Goal: Task Accomplishment & Management: Complete application form

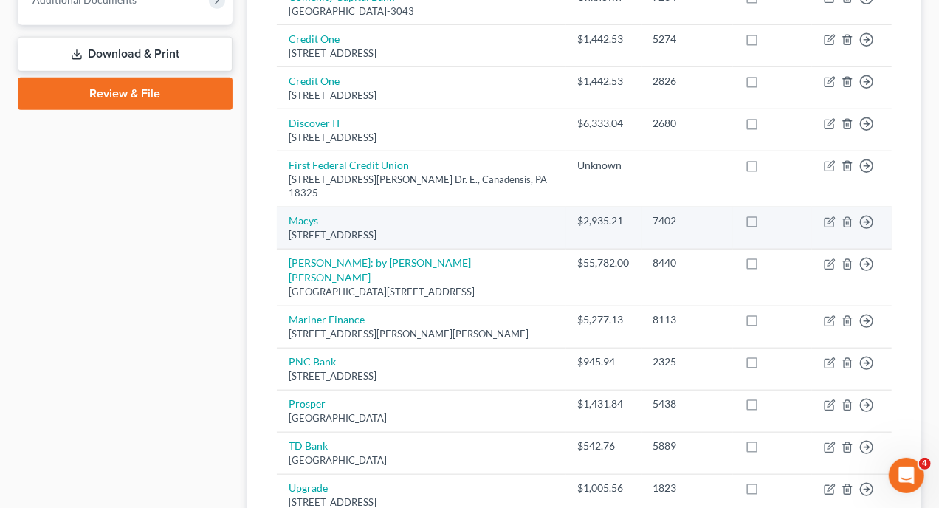
scroll to position [524, 0]
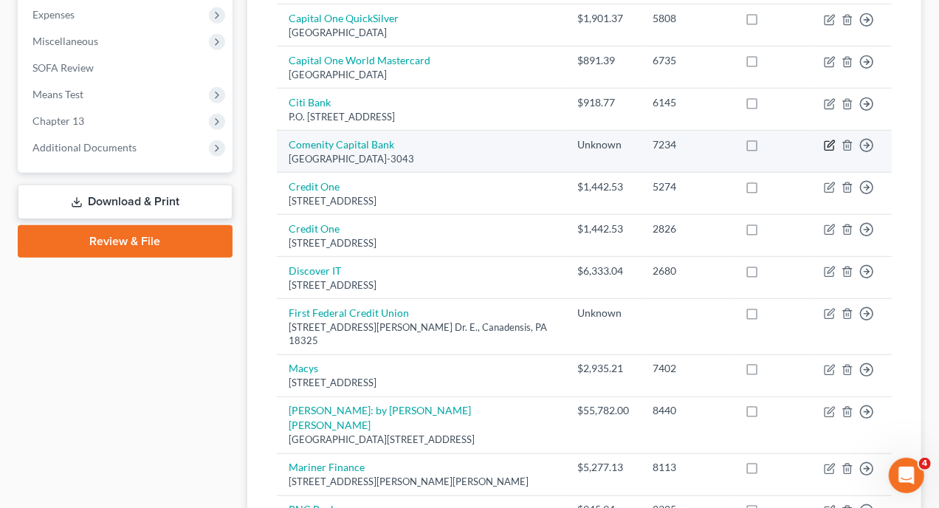
click at [832, 140] on icon "button" at bounding box center [830, 146] width 12 height 12
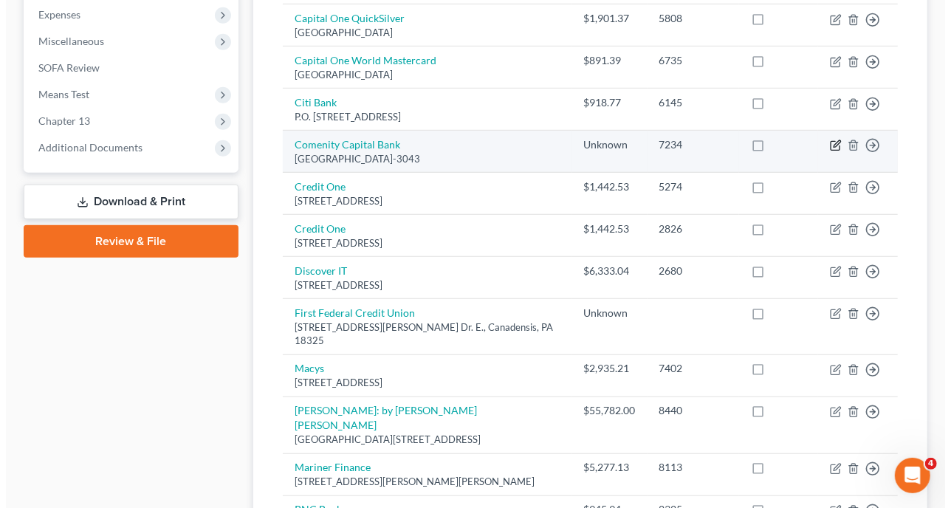
select select "36"
select select "0"
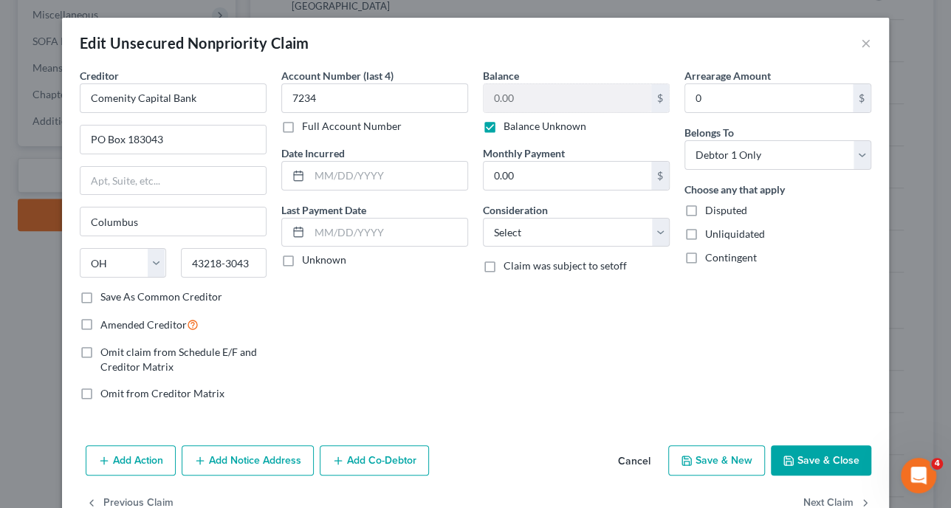
click at [504, 127] on label "Balance Unknown" at bounding box center [545, 126] width 83 height 15
click at [510, 127] on input "Balance Unknown" at bounding box center [515, 124] width 10 height 10
checkbox input "false"
click at [522, 97] on input "0.00" at bounding box center [568, 98] width 168 height 28
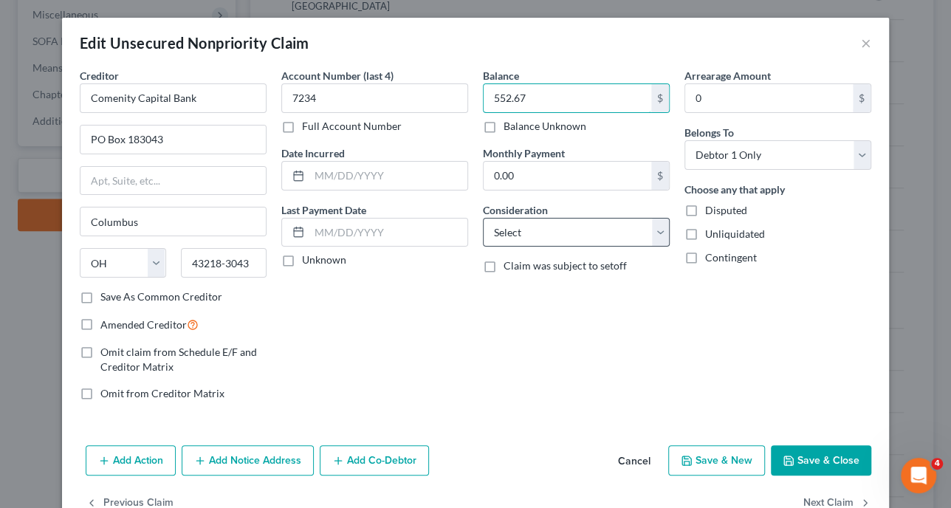
type input "552.67"
click at [657, 233] on select "Select Cable / Satellite Services Collection Agency Credit Card Debt Debt Couns…" at bounding box center [576, 233] width 187 height 30
select select "2"
click at [483, 218] on select "Select Cable / Satellite Services Collection Agency Credit Card Debt Debt Couns…" at bounding box center [576, 233] width 187 height 30
click at [811, 454] on button "Save & Close" at bounding box center [821, 460] width 100 height 31
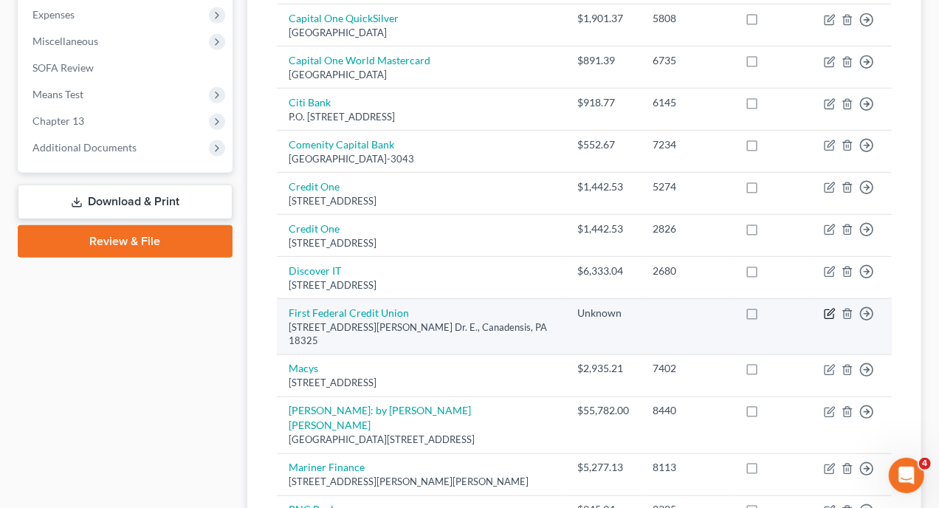
click at [835, 308] on icon "button" at bounding box center [830, 314] width 12 height 12
select select "39"
select select "0"
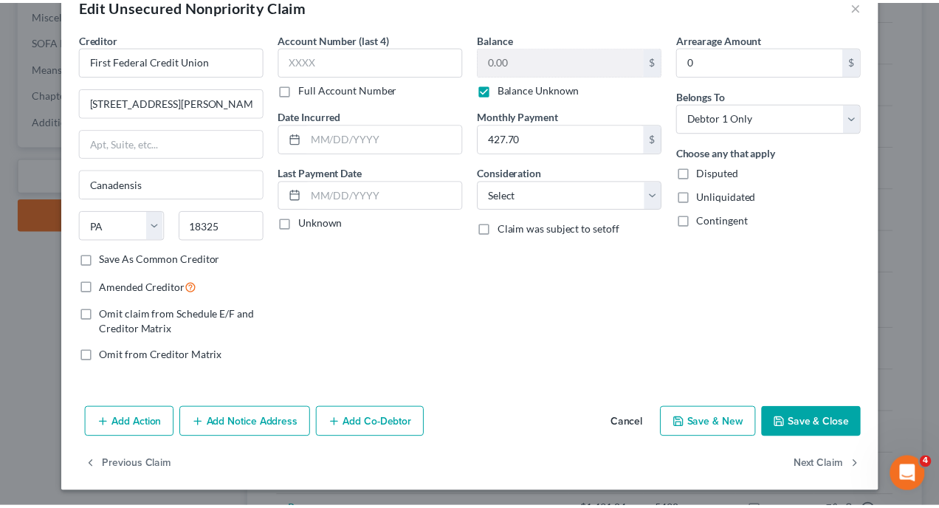
scroll to position [0, 0]
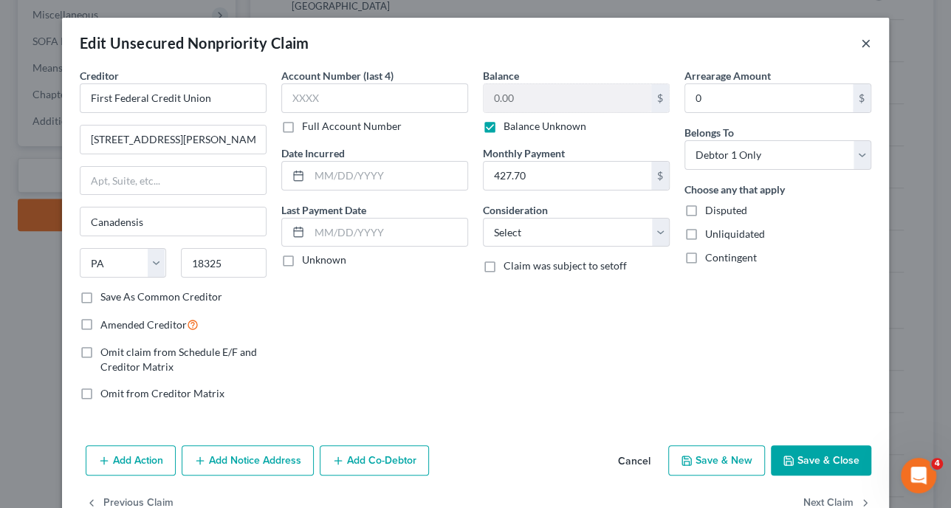
click at [861, 46] on button "×" at bounding box center [866, 43] width 10 height 18
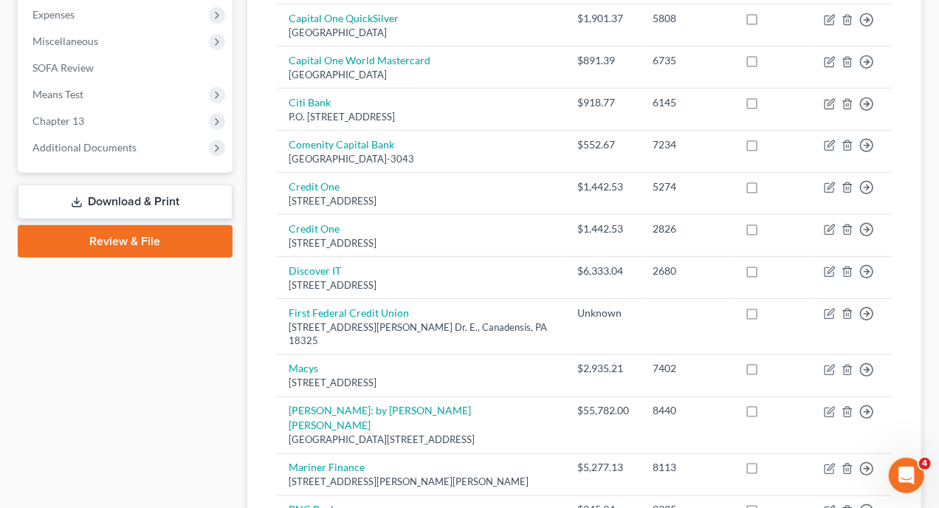
scroll to position [81, 0]
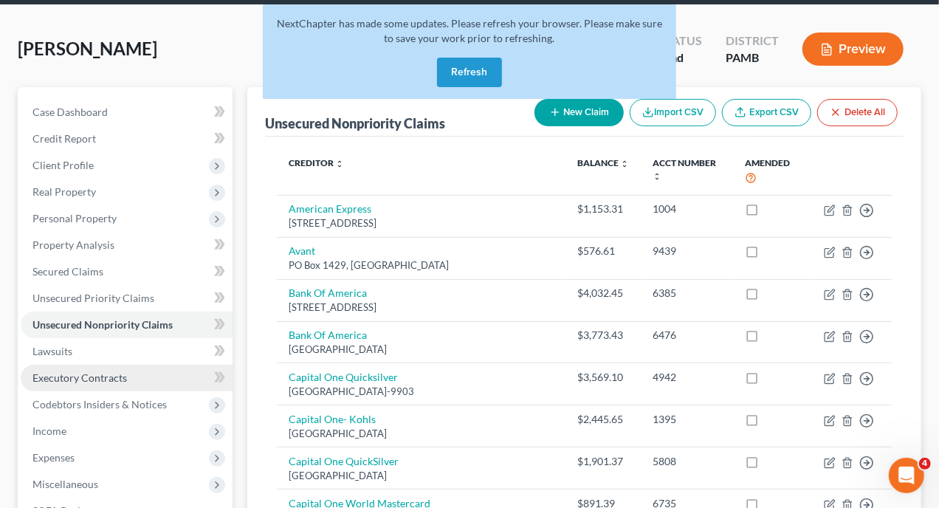
click at [97, 372] on span "Executory Contracts" at bounding box center [79, 378] width 95 height 13
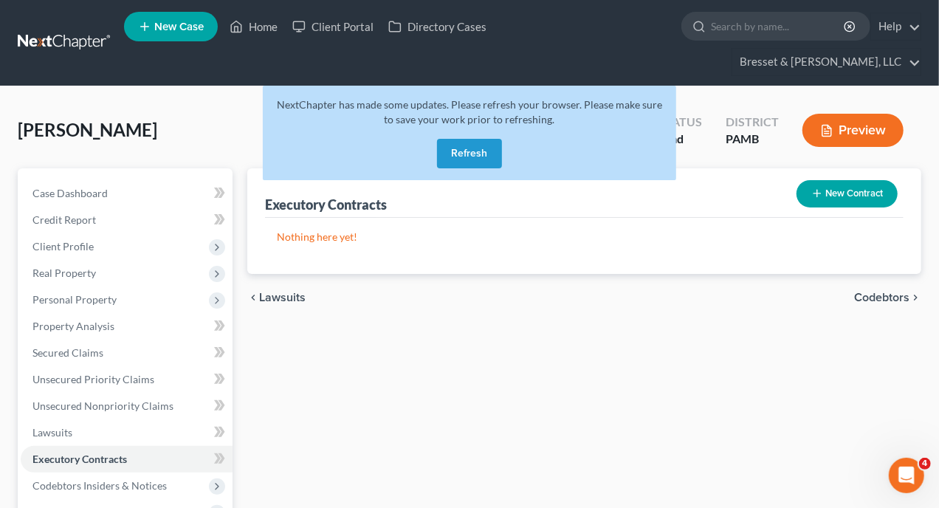
click at [831, 180] on button "New Contract" at bounding box center [847, 193] width 101 height 27
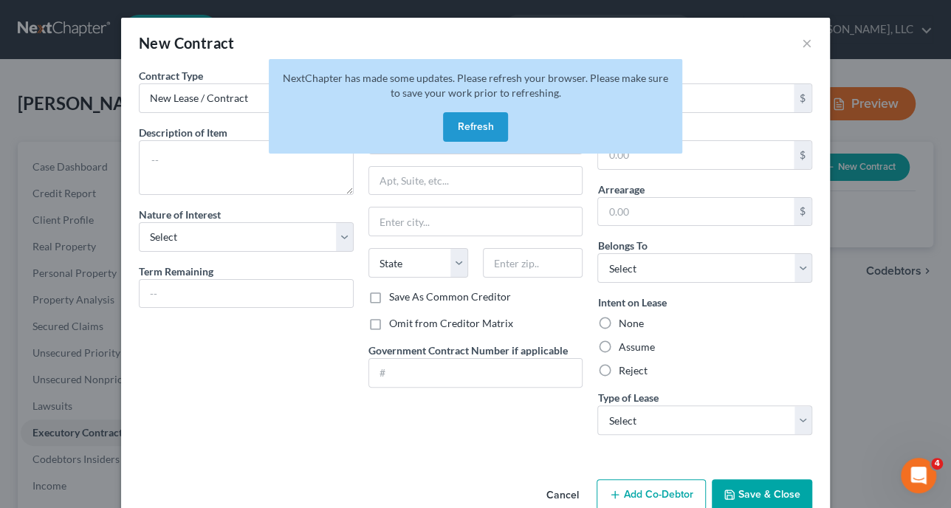
click at [462, 126] on button "Refresh" at bounding box center [475, 127] width 65 height 30
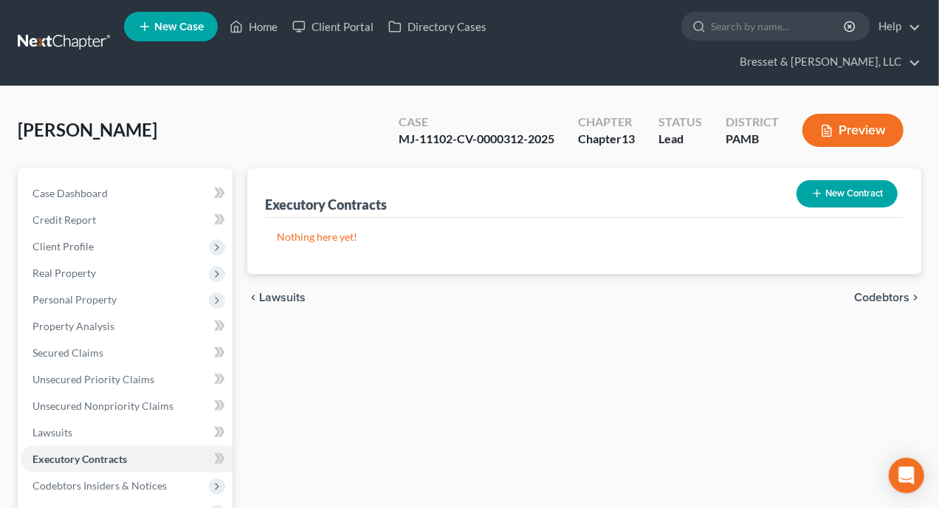
click at [852, 180] on button "New Contract" at bounding box center [847, 193] width 101 height 27
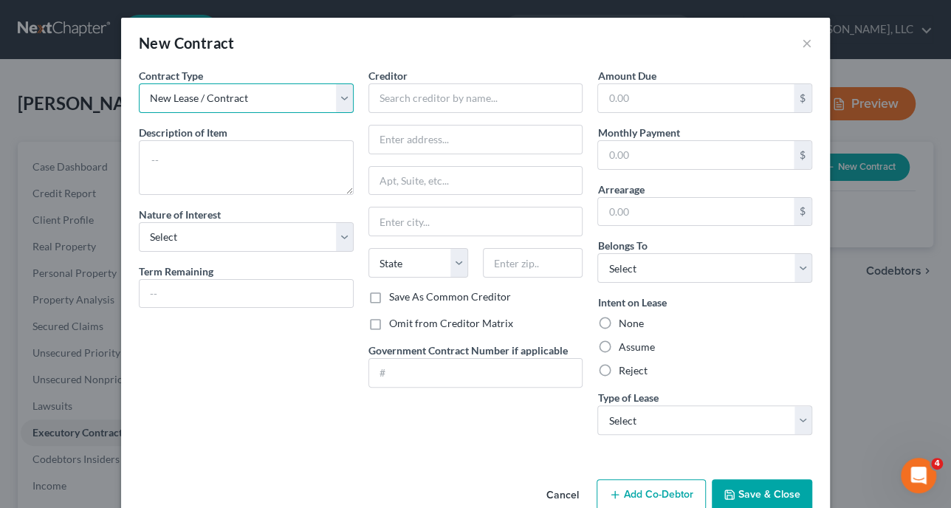
click at [342, 97] on select "New Lease / Contract New Timeshare" at bounding box center [246, 98] width 215 height 30
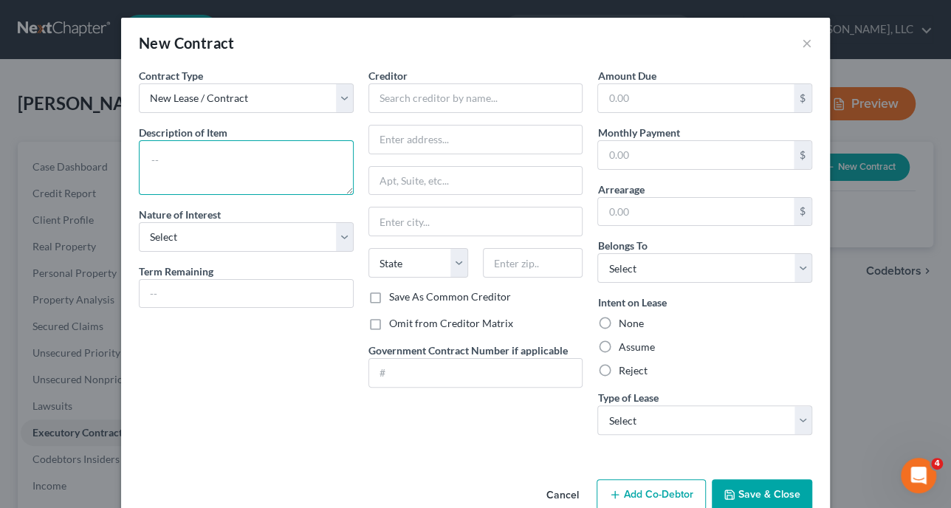
click at [233, 145] on textarea at bounding box center [246, 167] width 215 height 55
type textarea "Residential Lease Agreement"
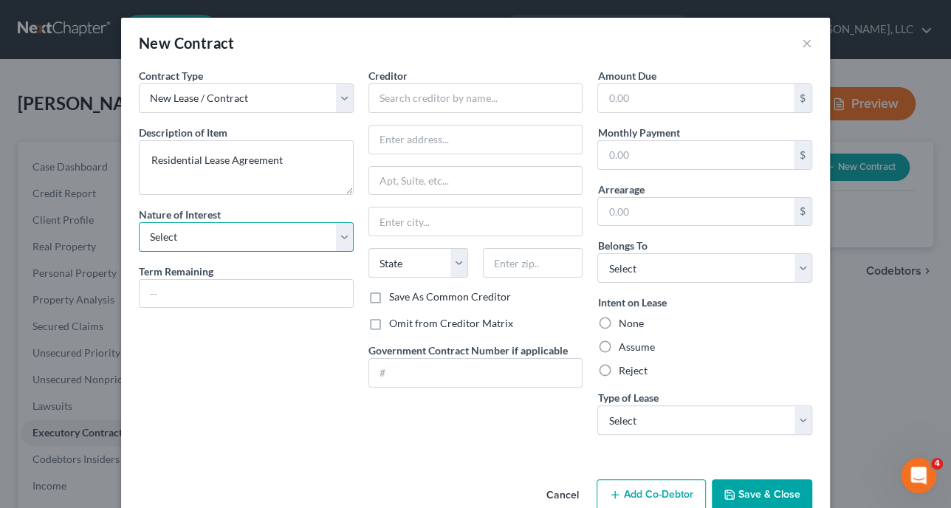
click at [342, 236] on select "Select Purchaser Agent Lessor Lessee" at bounding box center [246, 237] width 215 height 30
select select "3"
click at [139, 222] on select "Select Purchaser Agent Lessor Lessee" at bounding box center [246, 237] width 215 height 30
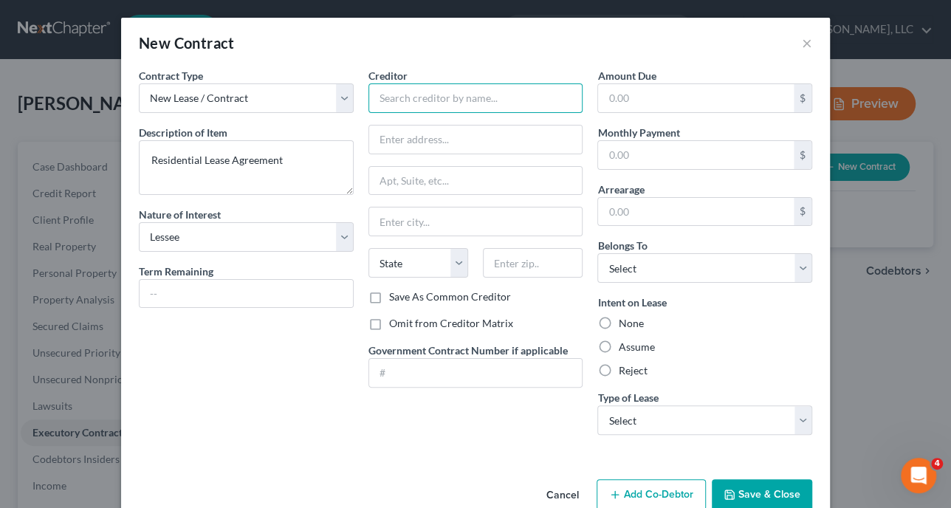
click at [445, 97] on input "text" at bounding box center [476, 98] width 215 height 30
type input "Lisa Deorio"
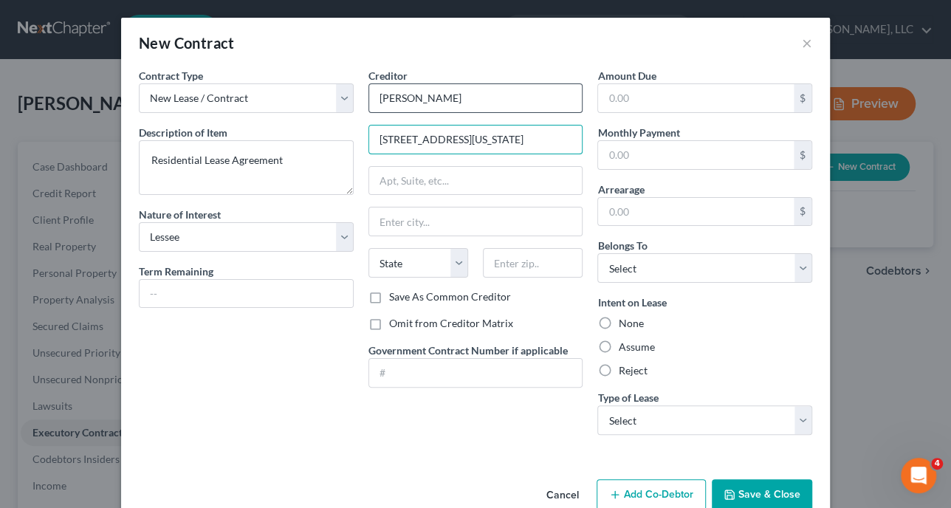
type input "315 Wyoming Avenue"
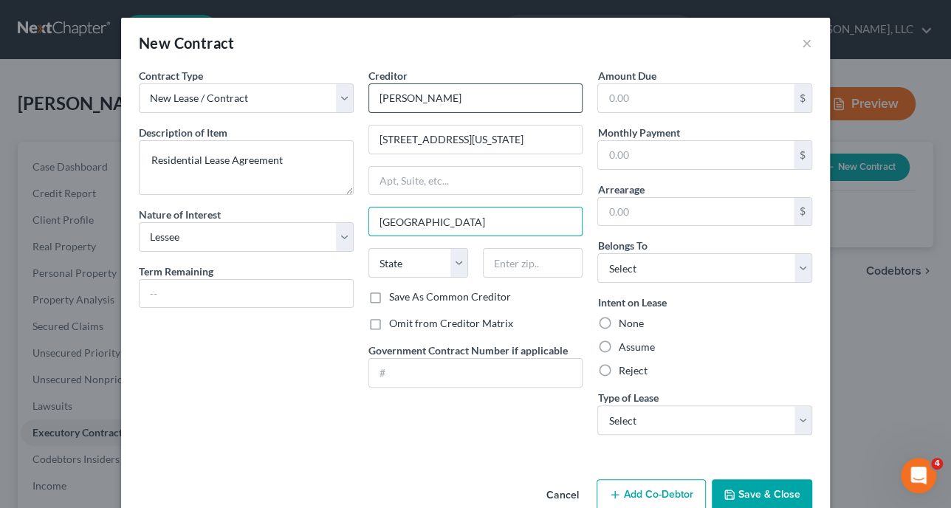
type input "West Pittston"
select select "39"
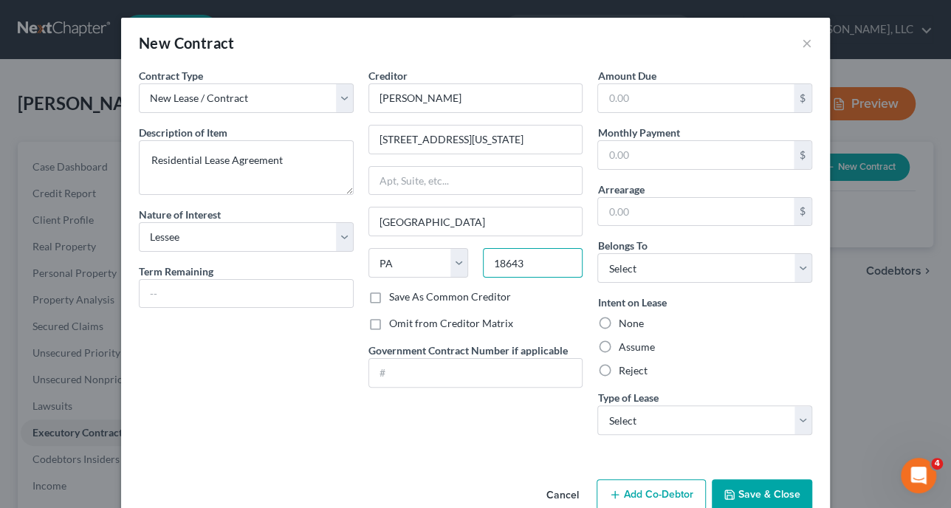
type input "18643"
click at [389, 324] on label "Omit from Creditor Matrix" at bounding box center [451, 323] width 124 height 15
click at [395, 324] on input "Omit from Creditor Matrix" at bounding box center [400, 321] width 10 height 10
checkbox input "true"
type input "Pittston"
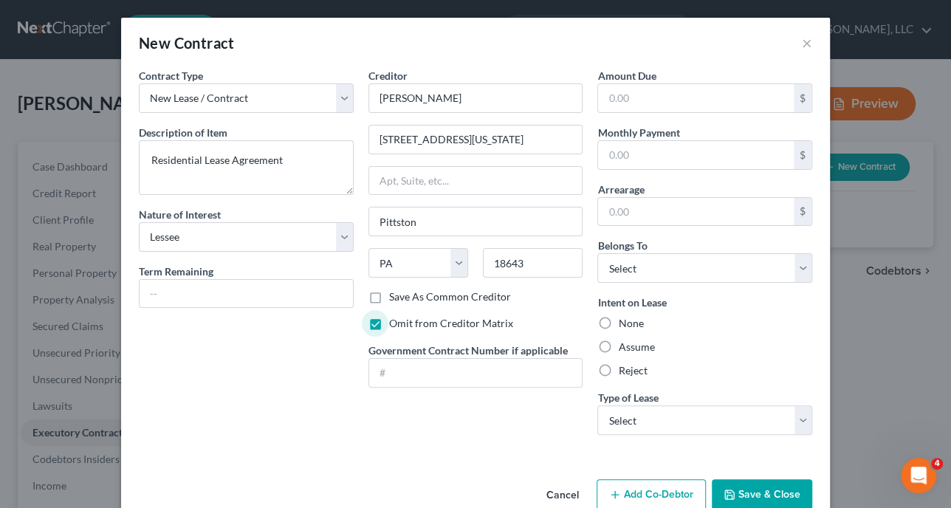
click at [618, 346] on label "Assume" at bounding box center [636, 347] width 36 height 15
click at [624, 346] on input "Assume" at bounding box center [629, 345] width 10 height 10
radio input "true"
click at [798, 420] on select "Select Real Estate Car Other" at bounding box center [705, 420] width 215 height 30
select select "0"
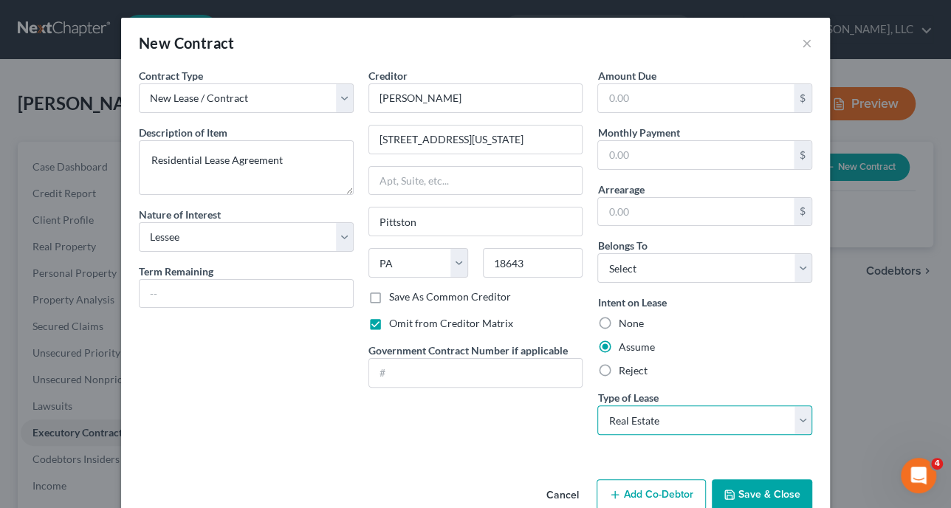
click at [598, 405] on select "Select Real Estate Car Other" at bounding box center [705, 420] width 215 height 30
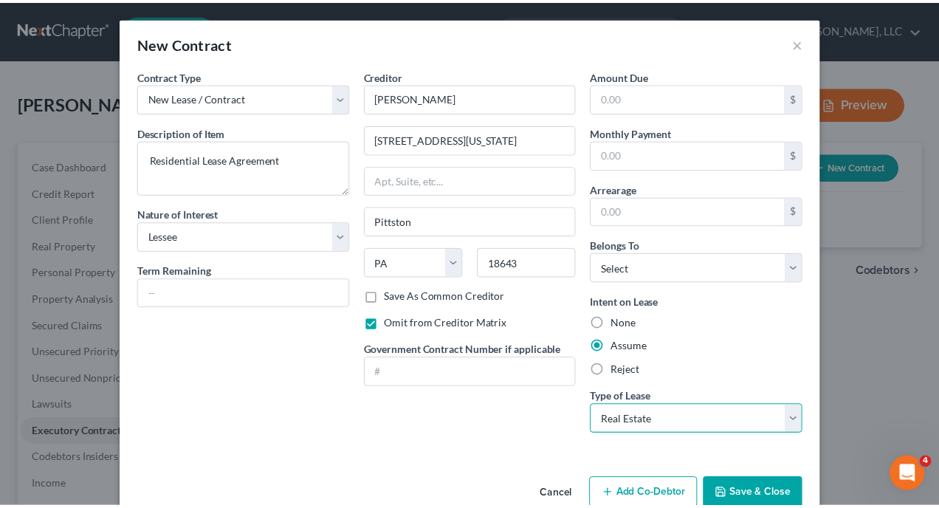
scroll to position [30, 0]
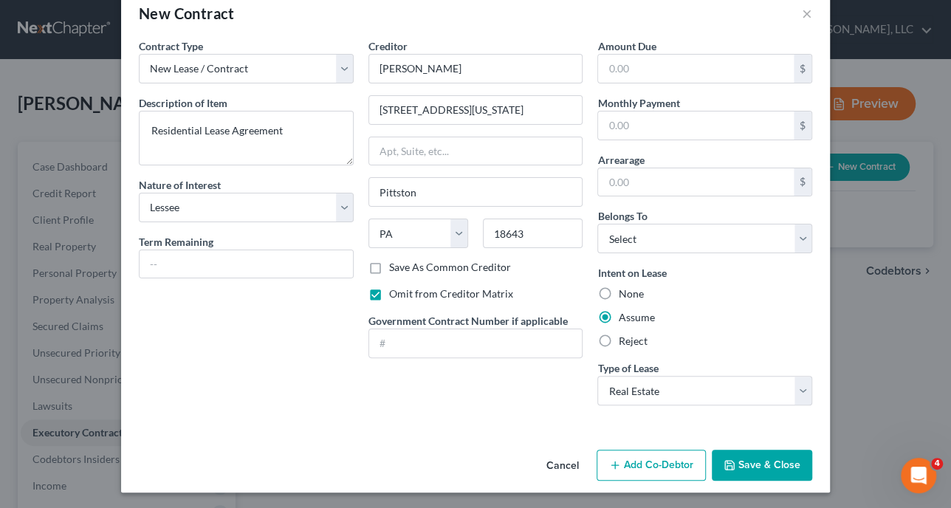
click at [771, 465] on button "Save & Close" at bounding box center [762, 465] width 100 height 31
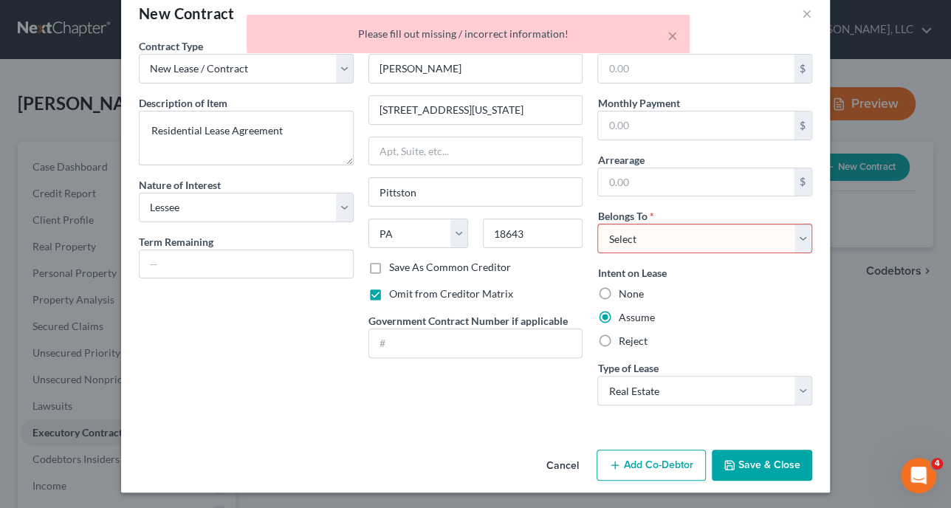
click at [798, 243] on select "Select Debtor 1 Only Debtor 2 Only Debtor 1 And Debtor 2 Only At Least One Of T…" at bounding box center [705, 239] width 215 height 30
select select "0"
click at [598, 224] on select "Select Debtor 1 Only Debtor 2 Only Debtor 1 And Debtor 2 Only At Least One Of T…" at bounding box center [705, 239] width 215 height 30
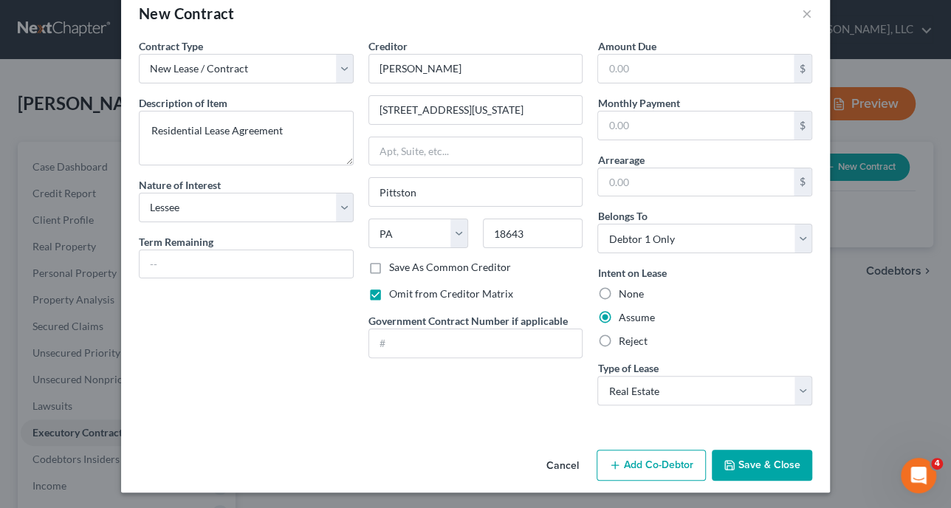
click at [761, 465] on button "Save & Close" at bounding box center [762, 465] width 100 height 31
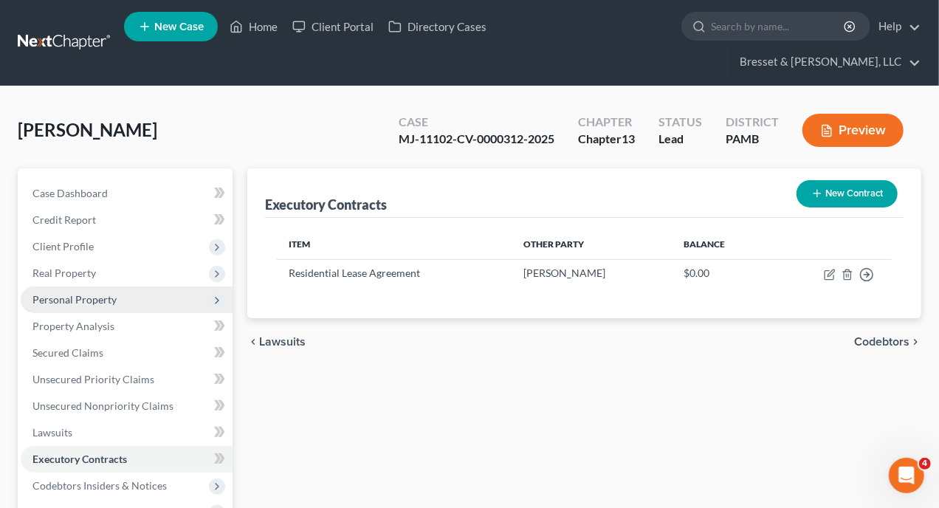
click at [101, 293] on span "Personal Property" at bounding box center [74, 299] width 84 height 13
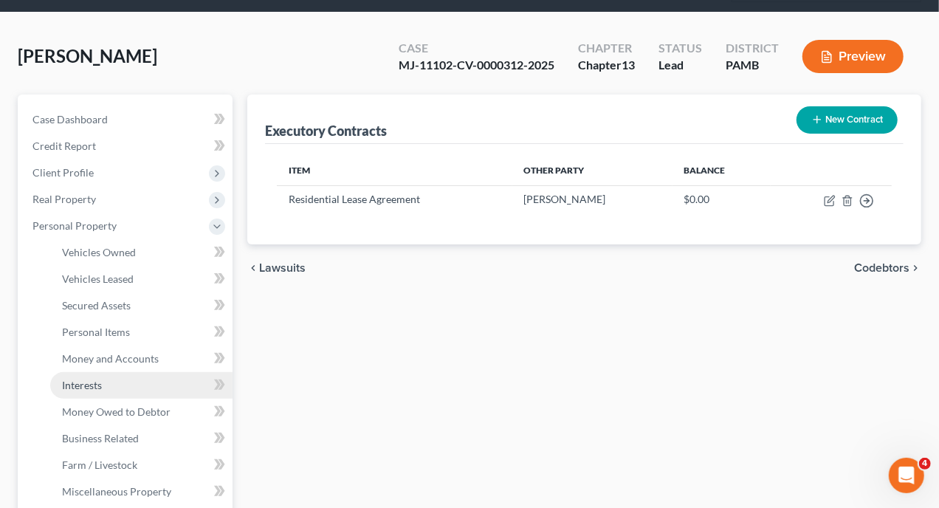
scroll to position [148, 0]
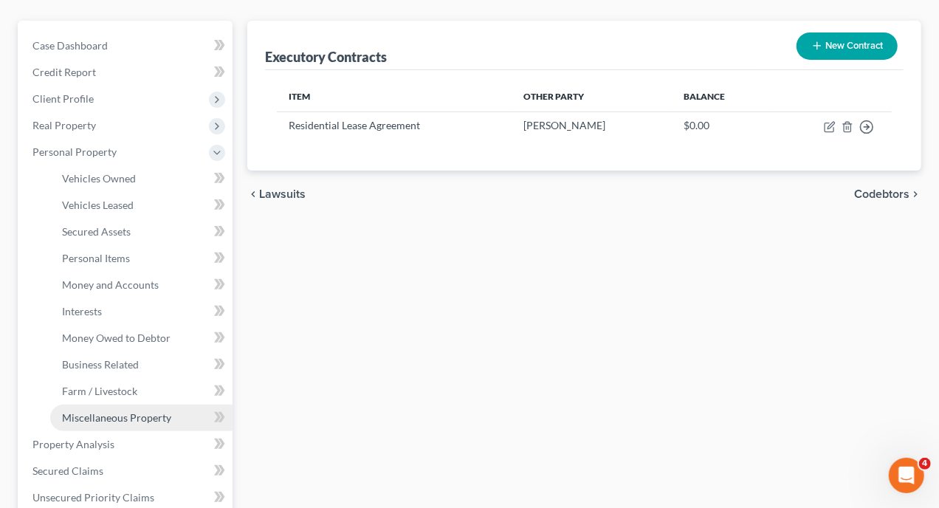
click at [149, 411] on span "Miscellaneous Property" at bounding box center [116, 417] width 109 height 13
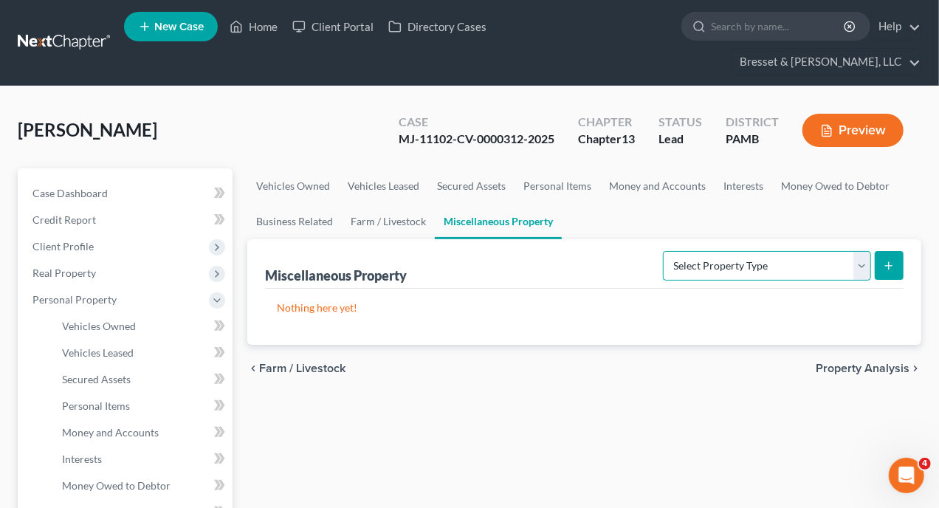
click at [863, 251] on select "Select Property Type Assigned for Creditor Benefit Within 1 Year Holding for An…" at bounding box center [767, 266] width 208 height 30
click at [862, 251] on select "Select Property Type Assigned for Creditor Benefit Within 1 Year Holding for An…" at bounding box center [767, 266] width 208 height 30
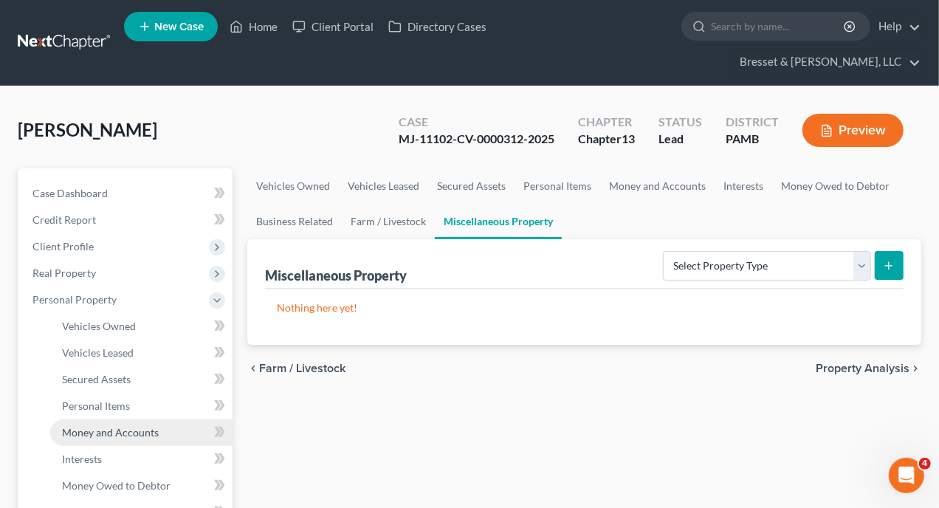
click at [110, 426] on span "Money and Accounts" at bounding box center [110, 432] width 97 height 13
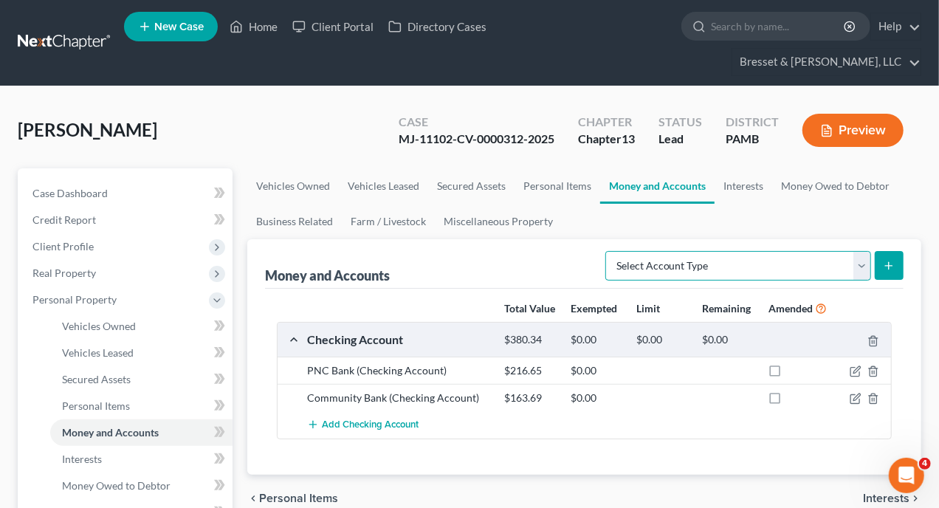
click at [861, 251] on select "Select Account Type Brokerage Cash on Hand Certificates of Deposit Checking Acc…" at bounding box center [739, 266] width 266 height 30
select select "security_deposits"
click at [609, 251] on select "Select Account Type Brokerage Cash on Hand Certificates of Deposit Checking Acc…" at bounding box center [739, 266] width 266 height 30
click at [886, 260] on icon "submit" at bounding box center [889, 266] width 12 height 12
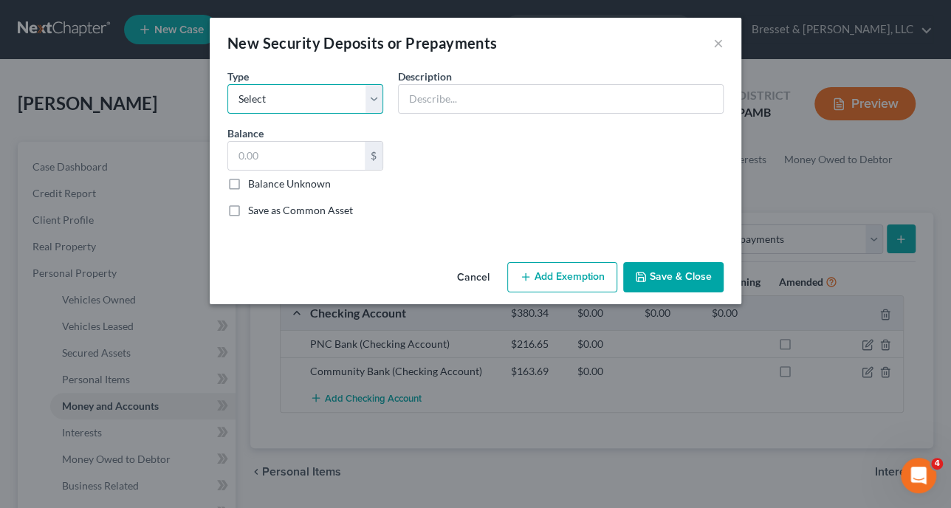
click at [372, 100] on select "Select Electric Gas Heating Oil Security Deposit On Rental Unit Prepaid Rent Te…" at bounding box center [305, 99] width 156 height 30
select select "3"
click at [227, 84] on select "Select Electric Gas Heating Oil Security Deposit On Rental Unit Prepaid Rent Te…" at bounding box center [305, 99] width 156 height 30
click at [306, 158] on input "text" at bounding box center [296, 156] width 137 height 28
type input "875"
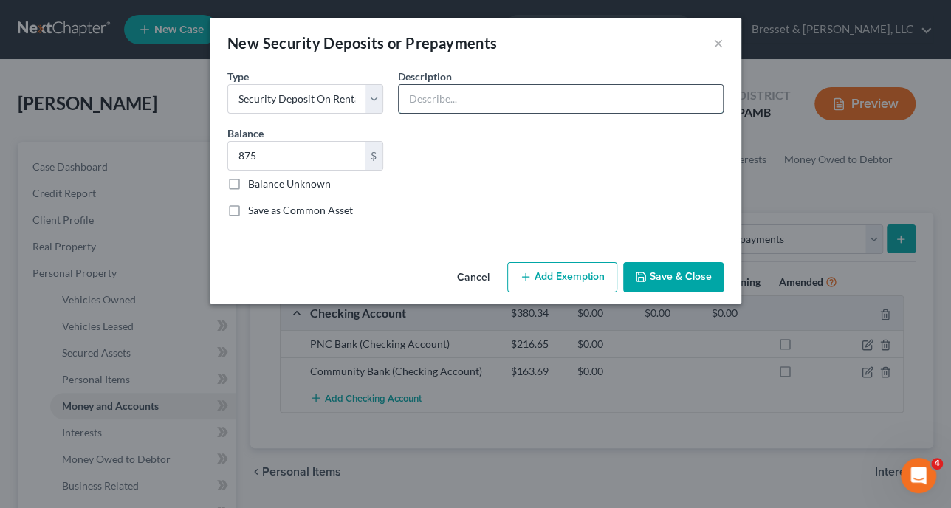
click at [445, 99] on input "text" at bounding box center [561, 99] width 324 height 28
type input "Security deposit on residential lease"
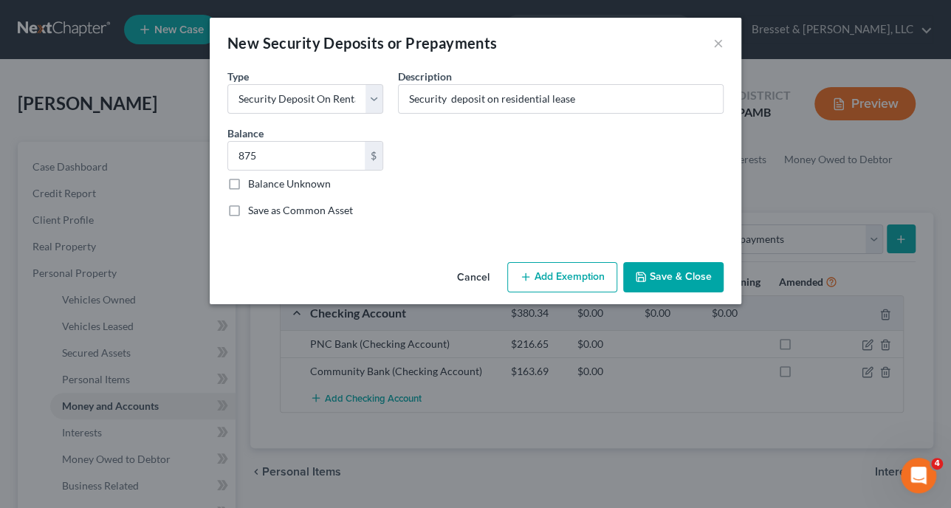
click at [556, 275] on button "Add Exemption" at bounding box center [562, 277] width 110 height 31
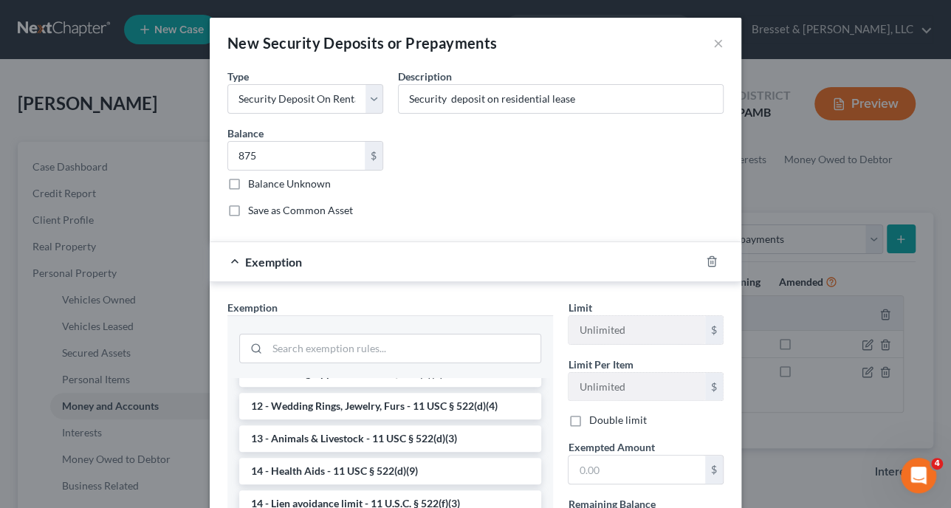
scroll to position [222, 0]
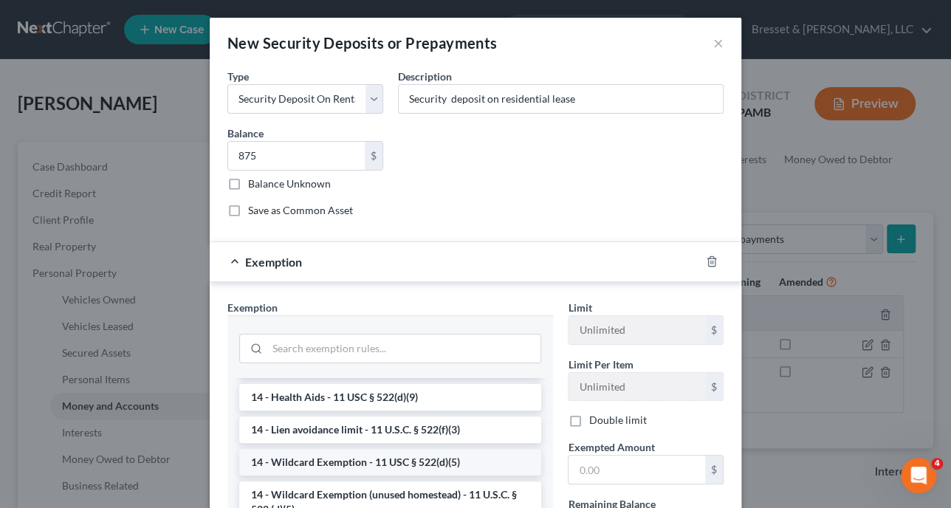
click at [397, 463] on li "14 - Wildcard Exemption - 11 USC § 522(d)(5)" at bounding box center [390, 462] width 302 height 27
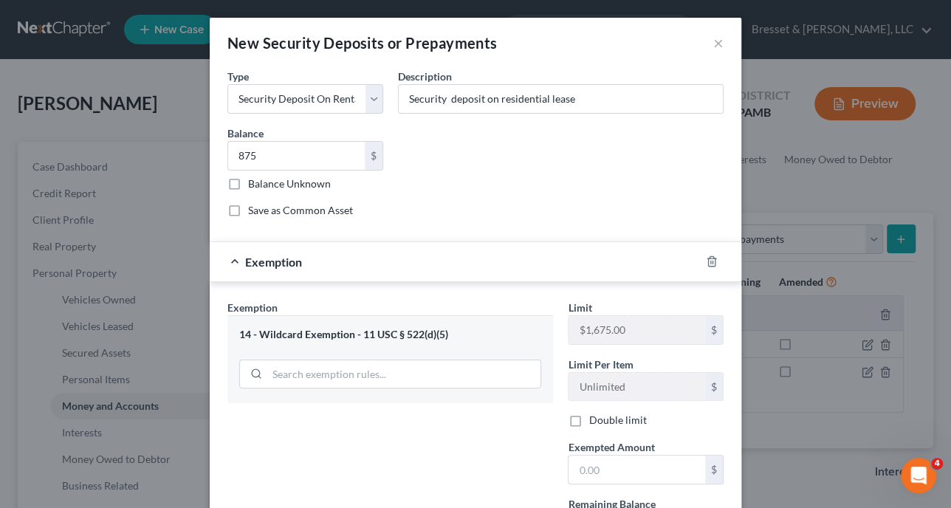
scroll to position [74, 0]
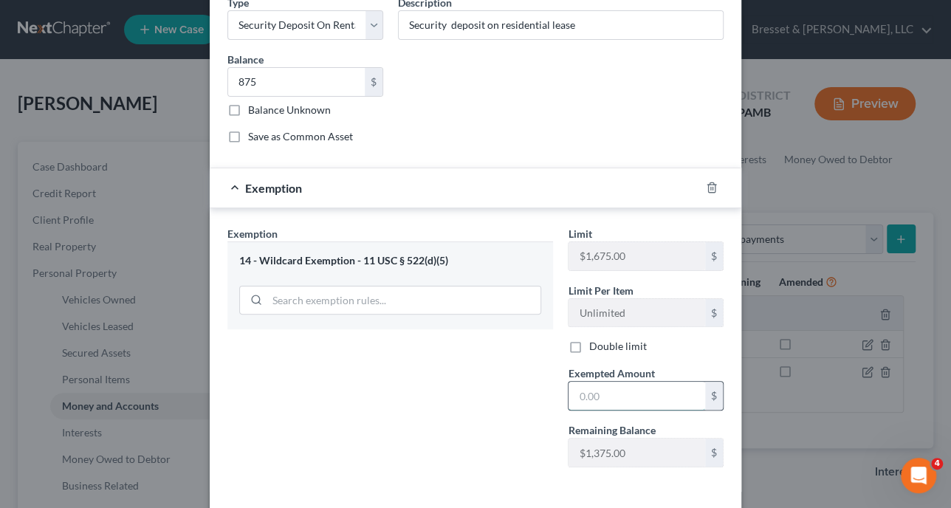
click at [621, 394] on input "text" at bounding box center [637, 396] width 137 height 28
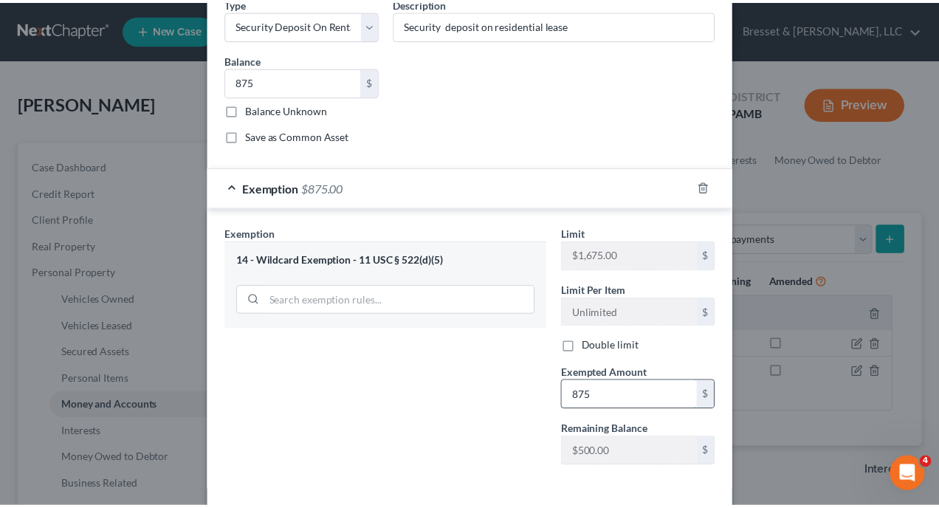
scroll to position [136, 0]
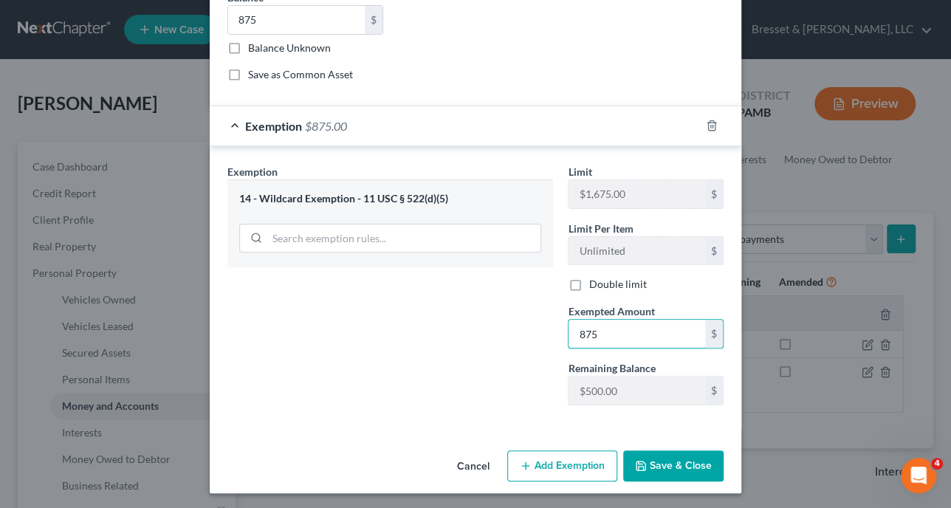
type input "875"
click at [675, 471] on button "Save & Close" at bounding box center [673, 466] width 100 height 31
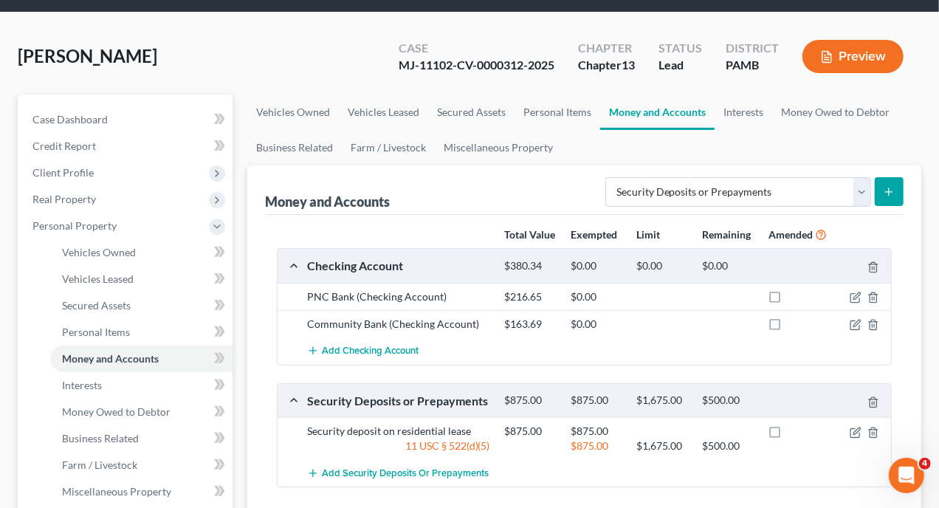
scroll to position [148, 0]
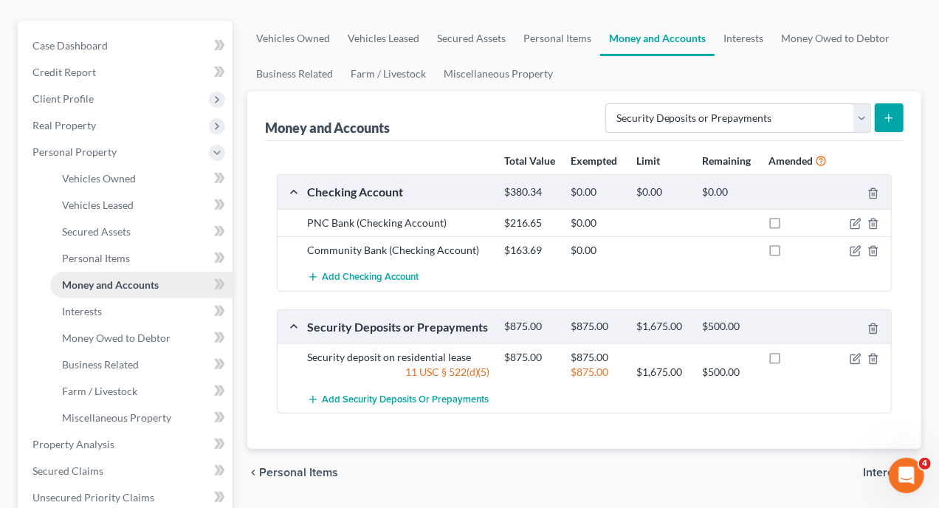
click at [132, 278] on span "Money and Accounts" at bounding box center [110, 284] width 97 height 13
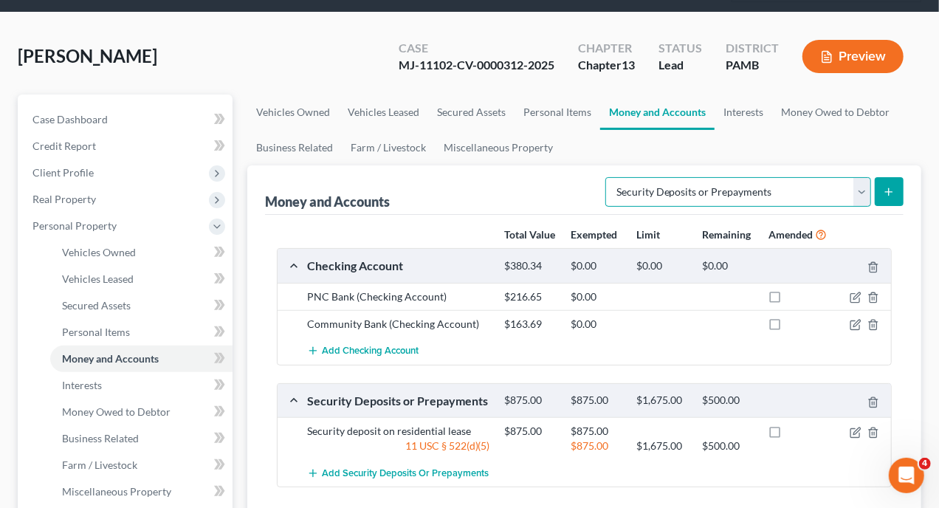
click at [864, 177] on select "Select Account Type Brokerage Cash on Hand Certificates of Deposit Checking Acc…" at bounding box center [739, 192] width 266 height 30
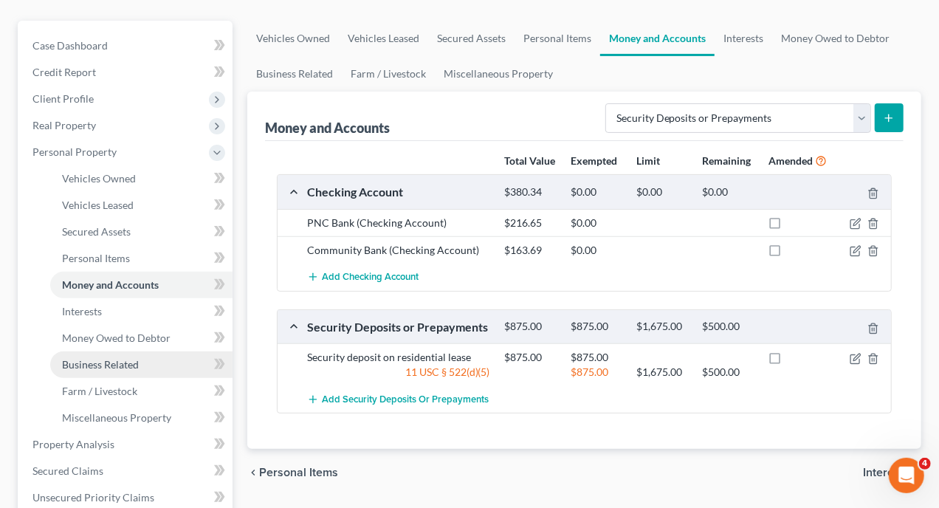
click at [125, 358] on span "Business Related" at bounding box center [100, 364] width 77 height 13
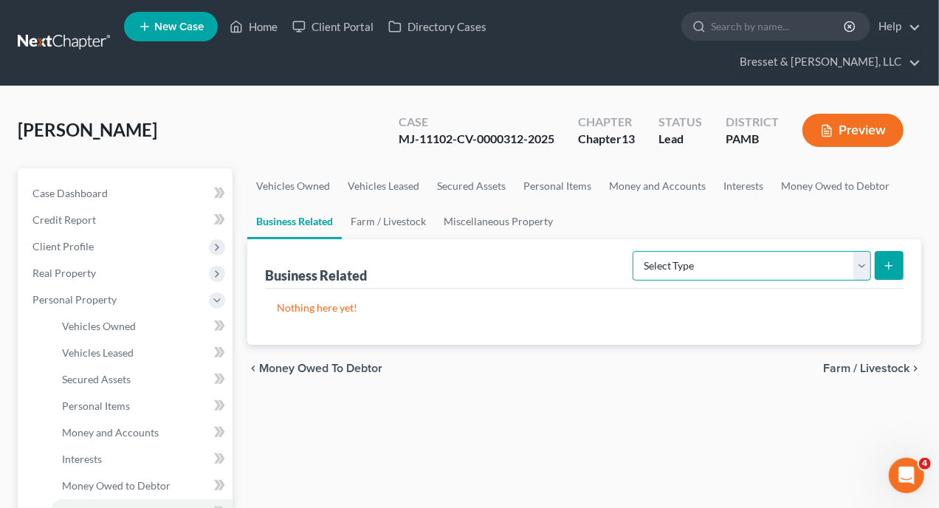
click at [862, 251] on select "Select Type Customer Lists Franchises Inventory Licenses Machinery Office Equip…" at bounding box center [752, 266] width 239 height 30
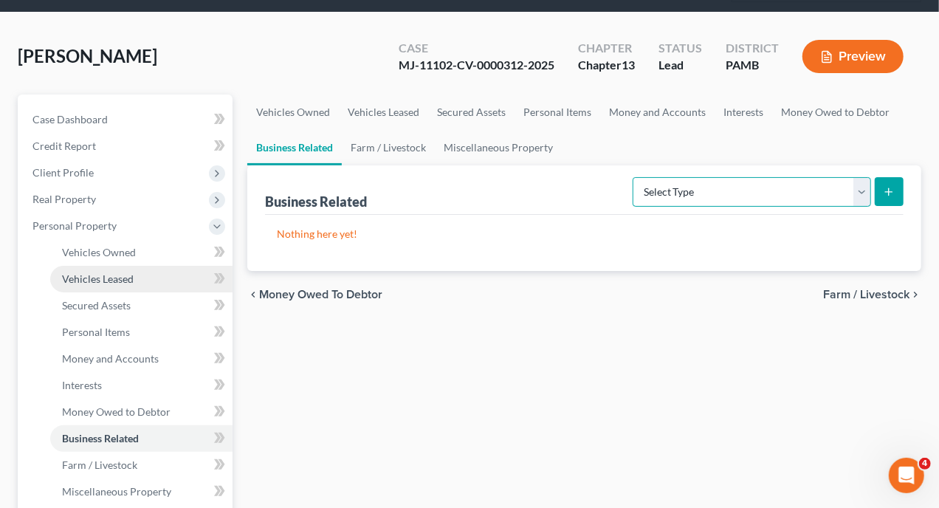
scroll to position [148, 0]
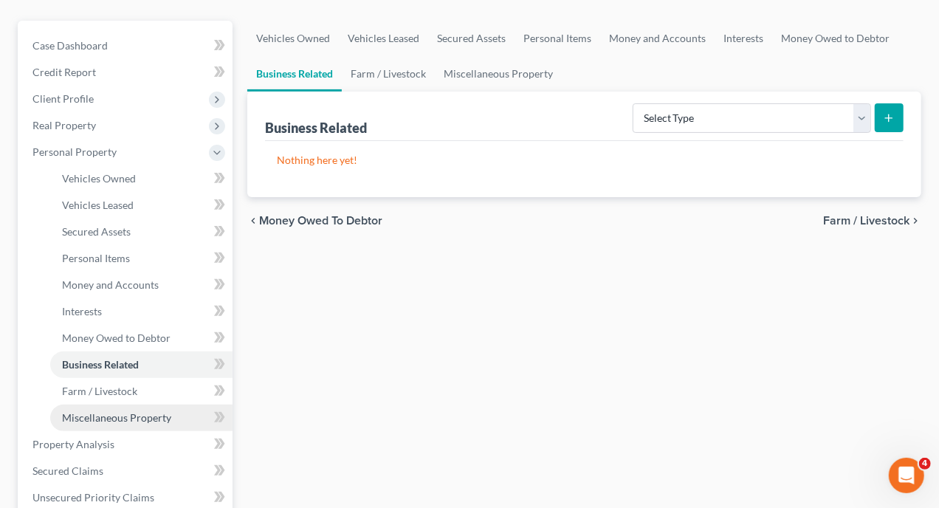
click at [106, 411] on span "Miscellaneous Property" at bounding box center [116, 417] width 109 height 13
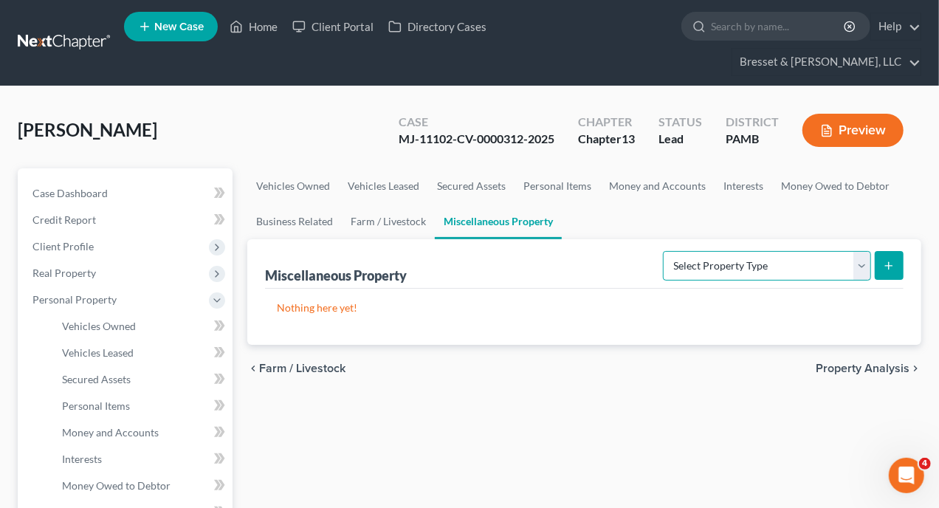
click at [860, 251] on select "Select Property Type Assigned for Creditor Benefit Within 1 Year Holding for An…" at bounding box center [767, 266] width 208 height 30
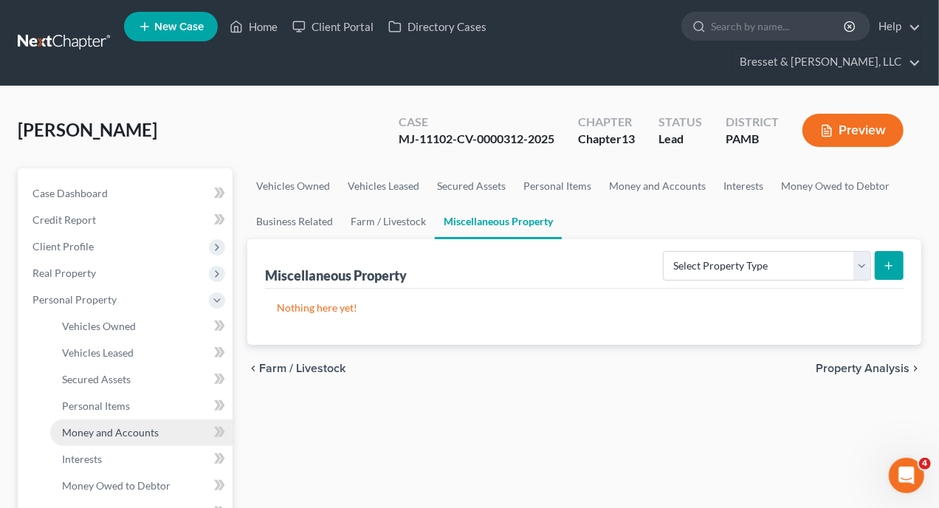
click at [116, 426] on span "Money and Accounts" at bounding box center [110, 432] width 97 height 13
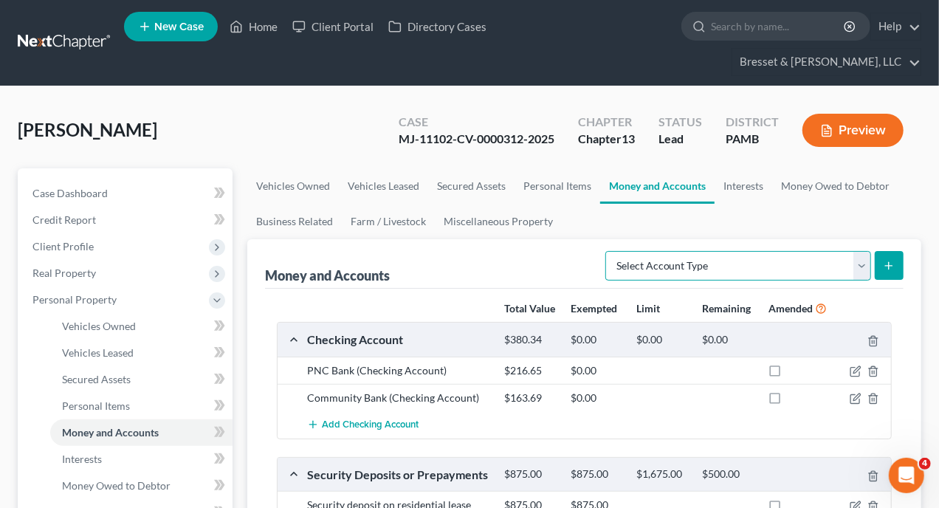
click at [864, 251] on select "Select Account Type Brokerage Cash on Hand Certificates of Deposit Checking Acc…" at bounding box center [739, 266] width 266 height 30
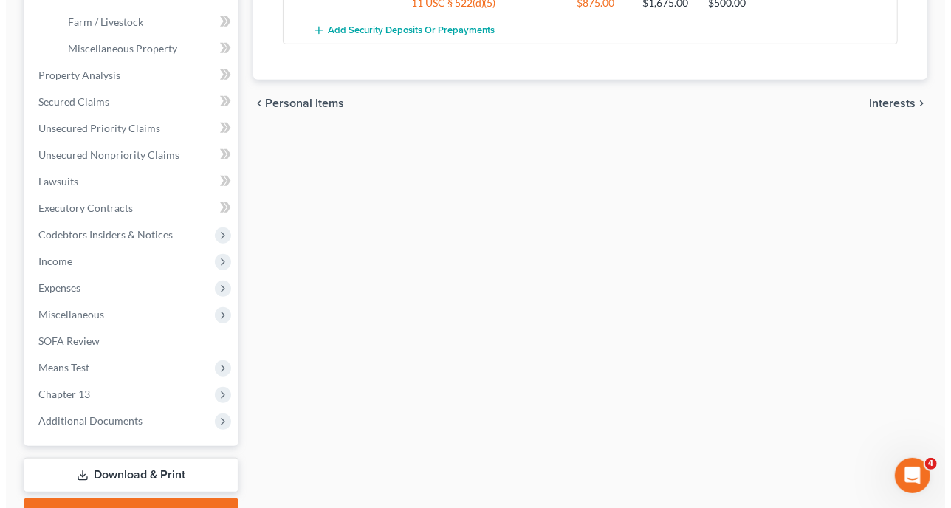
scroll to position [74, 0]
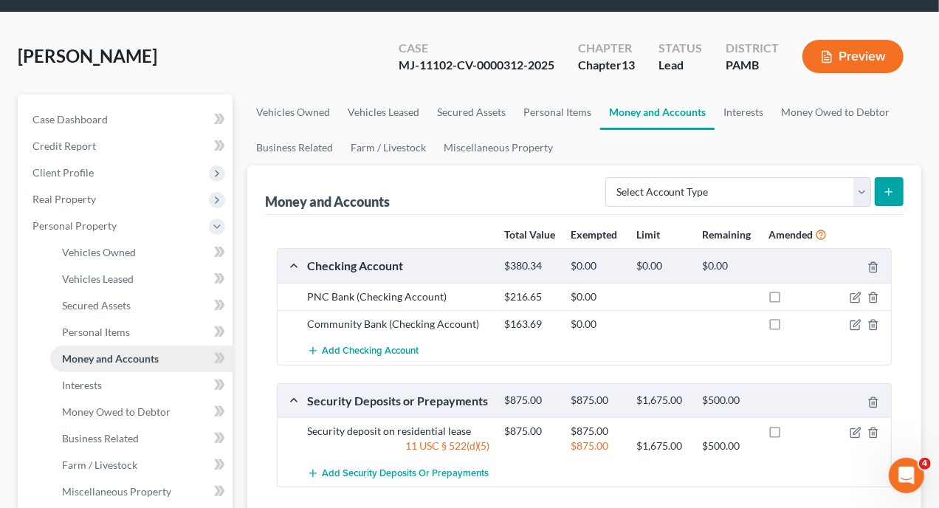
click at [119, 352] on span "Money and Accounts" at bounding box center [110, 358] width 97 height 13
click at [141, 352] on span "Money and Accounts" at bounding box center [110, 358] width 97 height 13
click at [863, 177] on select "Select Account Type Brokerage Cash on Hand Certificates of Deposit Checking Acc…" at bounding box center [739, 192] width 266 height 30
select select "other"
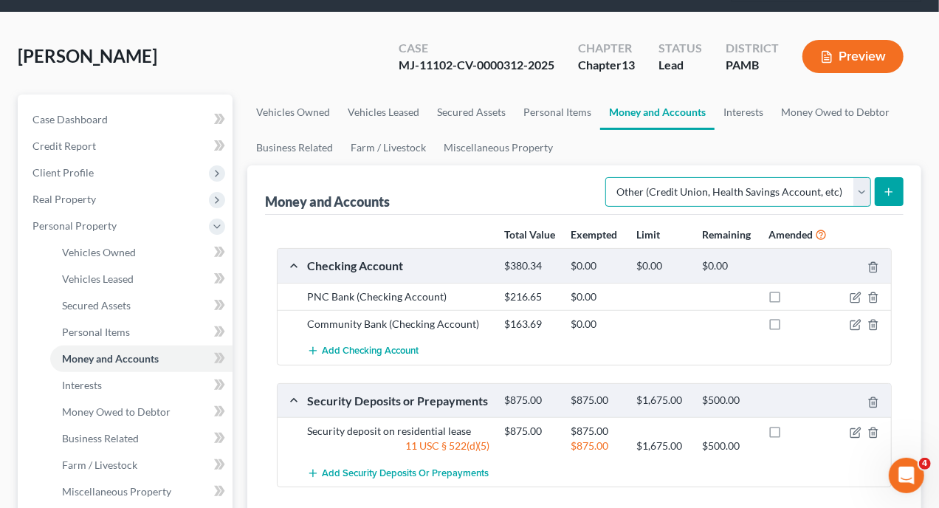
click at [609, 177] on select "Select Account Type Brokerage Cash on Hand Certificates of Deposit Checking Acc…" at bounding box center [739, 192] width 266 height 30
click at [889, 192] on line "submit" at bounding box center [889, 192] width 7 height 0
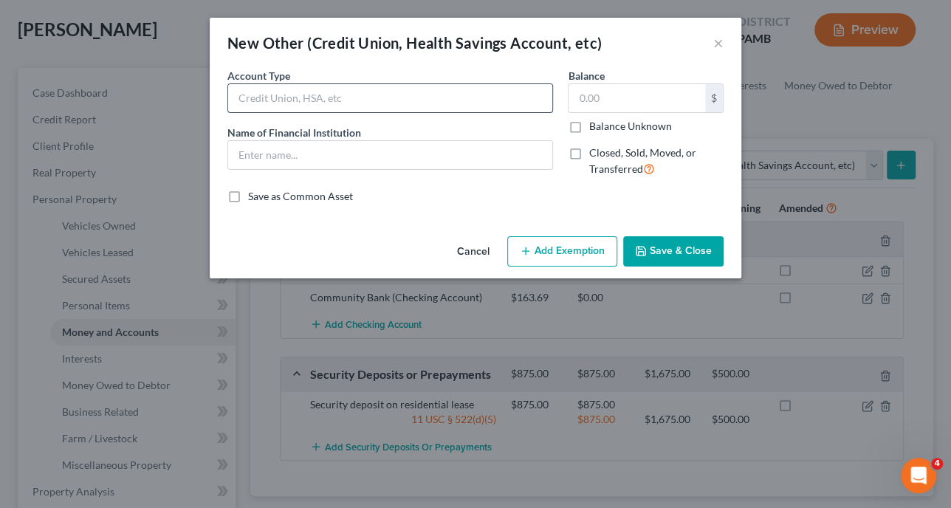
click at [456, 95] on input "text" at bounding box center [390, 98] width 324 height 28
type input "403(b) Retirement Savings Plan"
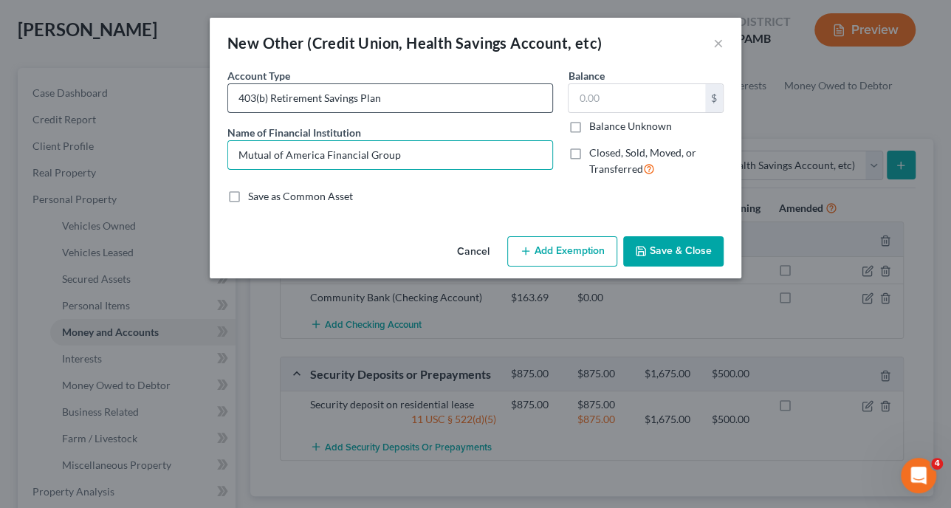
type input "Mutual of America Financial Group"
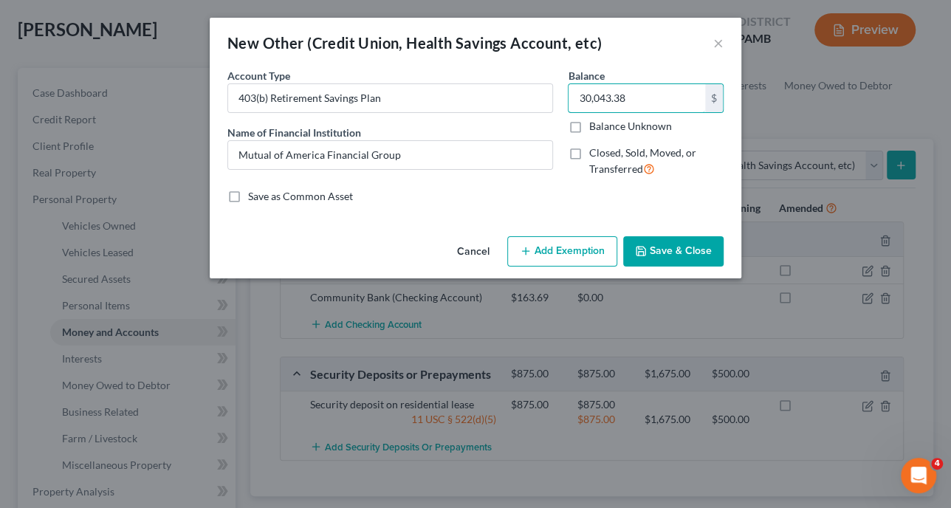
type input "30,043.38"
click at [551, 250] on button "Add Exemption" at bounding box center [562, 251] width 110 height 31
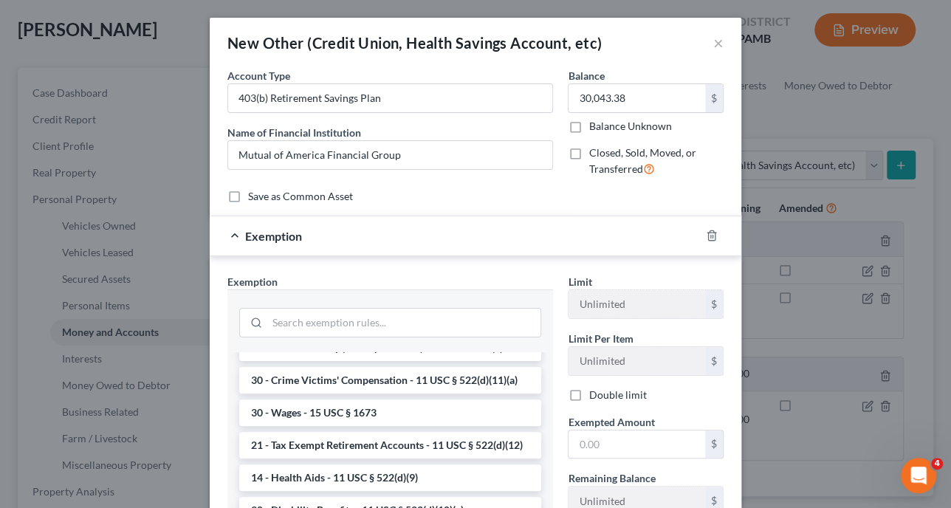
scroll to position [739, 0]
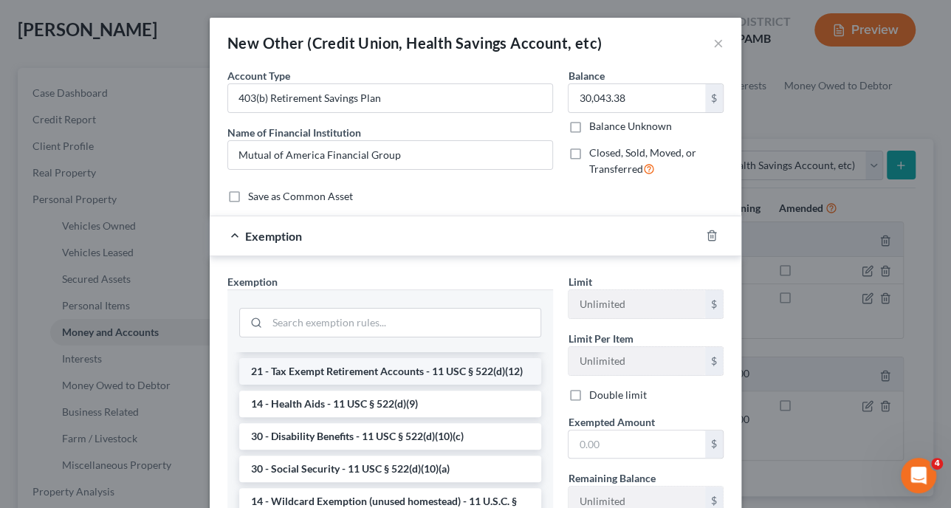
click at [384, 385] on li "21 - Tax Exempt Retirement Accounts - 11 USC § 522(d)(12)" at bounding box center [390, 371] width 302 height 27
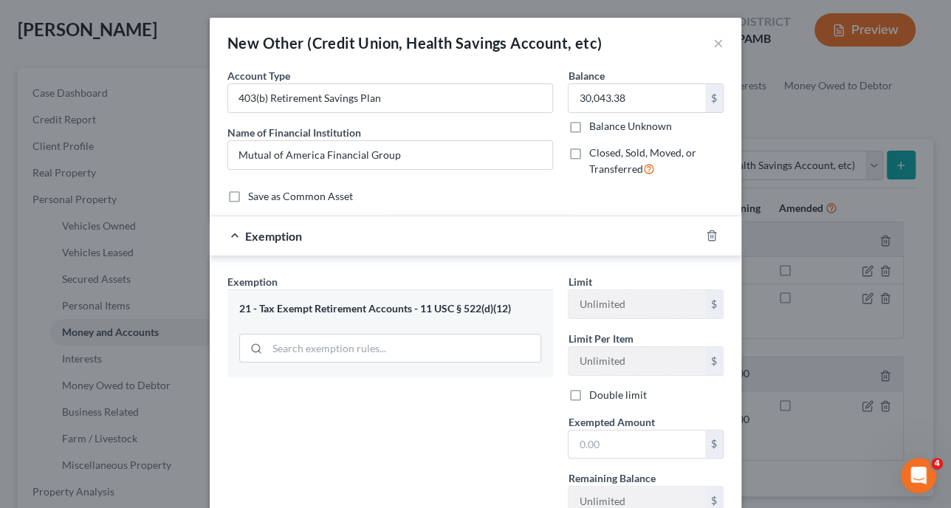
click at [435, 310] on div "21 - Tax Exempt Retirement Accounts - 11 USC § 522(d)(12)" at bounding box center [390, 309] width 302 height 14
click at [245, 235] on span "Exemption" at bounding box center [273, 236] width 57 height 14
click at [514, 307] on div "21 - Tax Exempt Retirement Accounts - 11 USC § 522(d)(12)" at bounding box center [390, 309] width 302 height 14
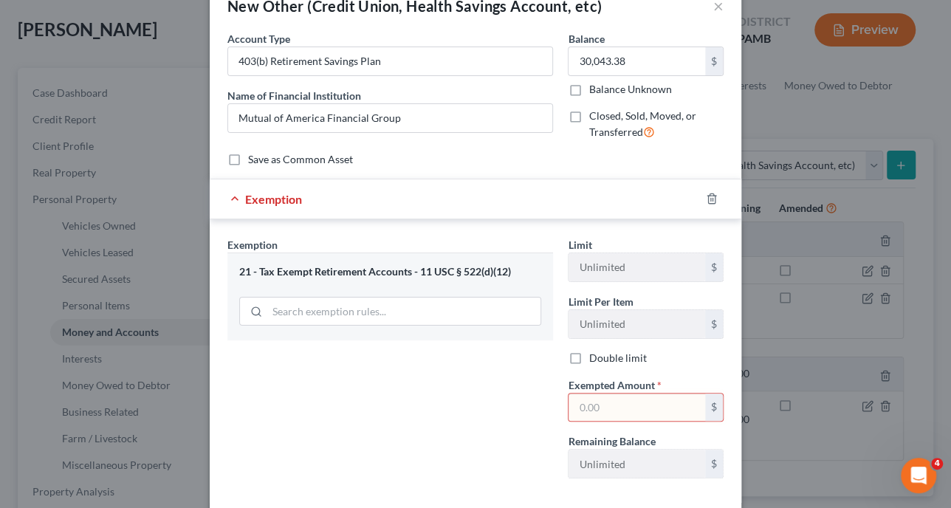
scroll to position [0, 0]
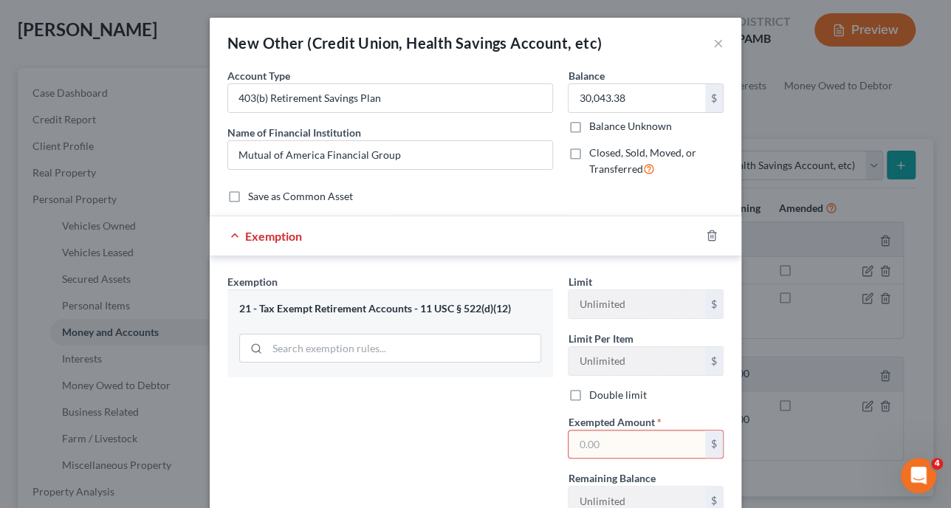
click at [233, 231] on div "Exemption" at bounding box center [455, 235] width 490 height 39
click at [226, 233] on div "Exemption" at bounding box center [455, 235] width 490 height 39
click at [496, 205] on form "An exemption set must first be selected from the Filing Information section. Co…" at bounding box center [475, 304] width 496 height 472
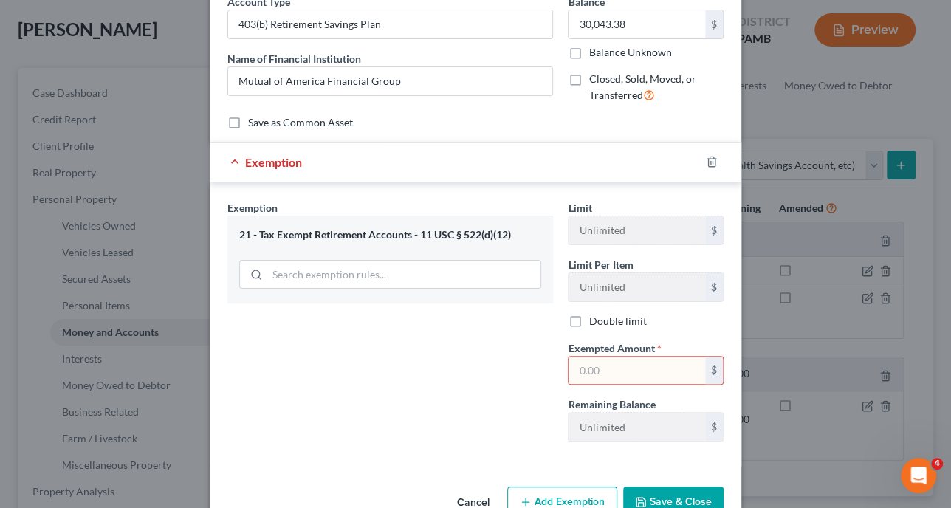
scroll to position [111, 0]
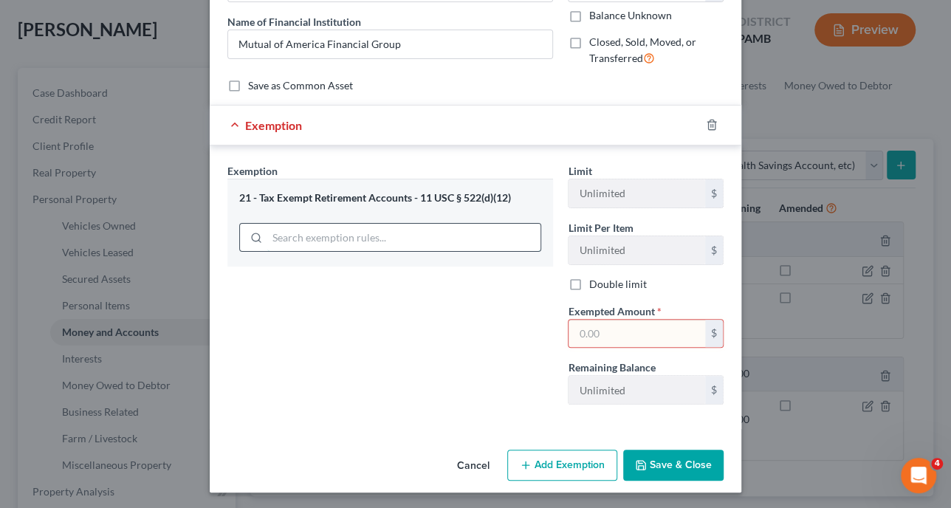
click at [514, 240] on input "search" at bounding box center [403, 238] width 273 height 28
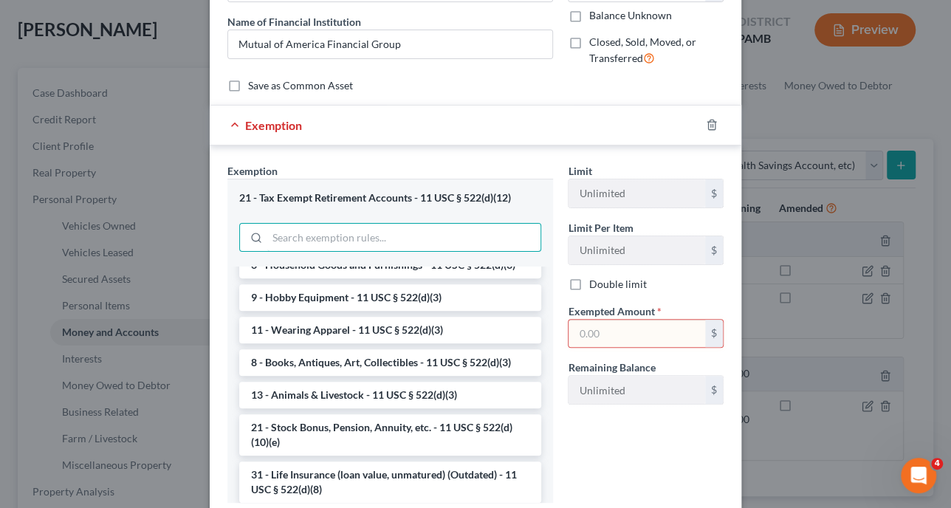
scroll to position [1108, 0]
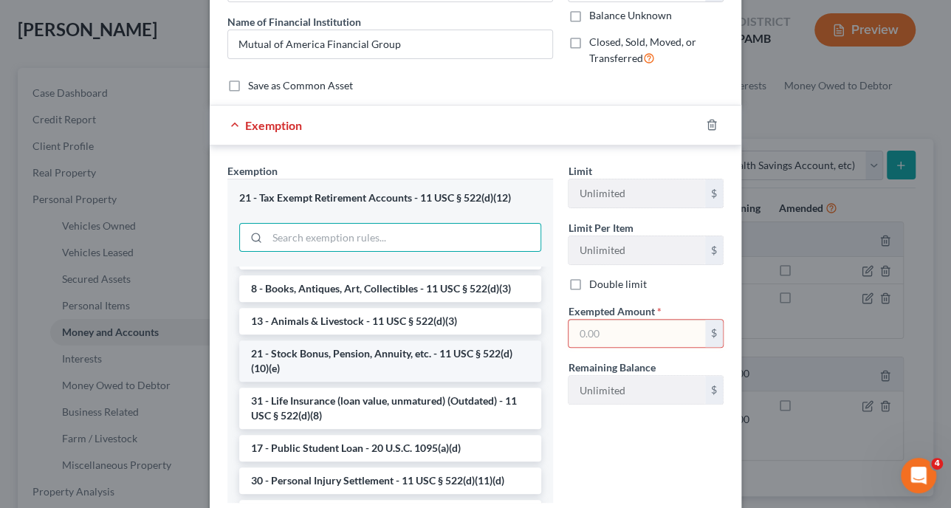
click at [450, 382] on li "21 - Stock Bonus, Pension, Annuity, etc. - 11 USC § 522(d)(10)(e)" at bounding box center [390, 360] width 302 height 41
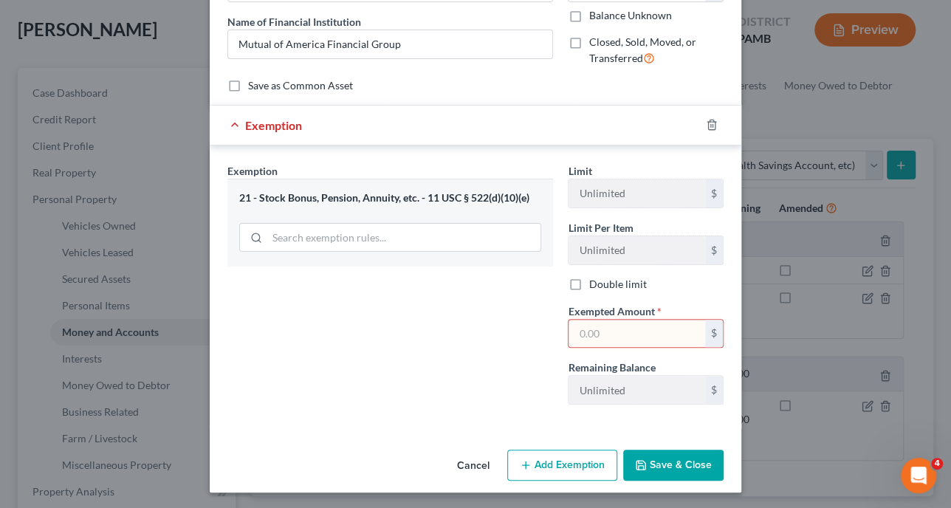
click at [637, 334] on input "text" at bounding box center [637, 334] width 137 height 28
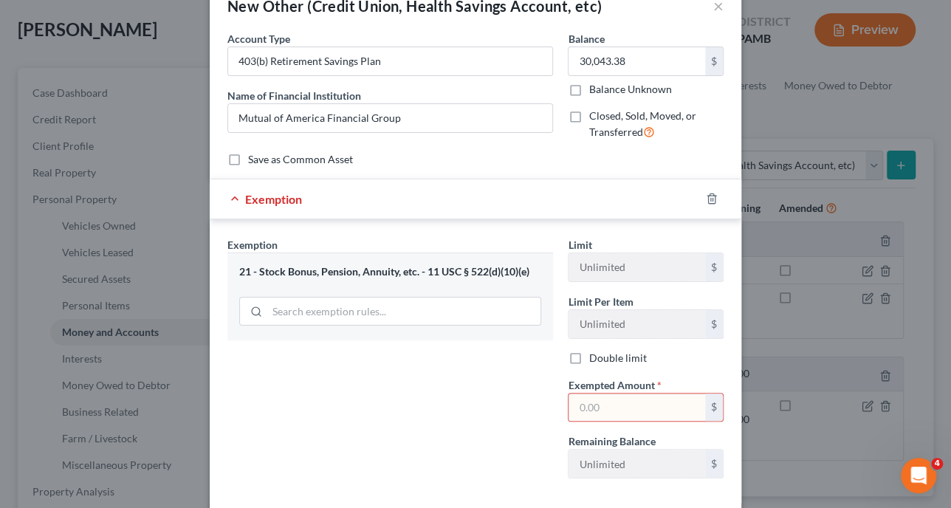
scroll to position [0, 0]
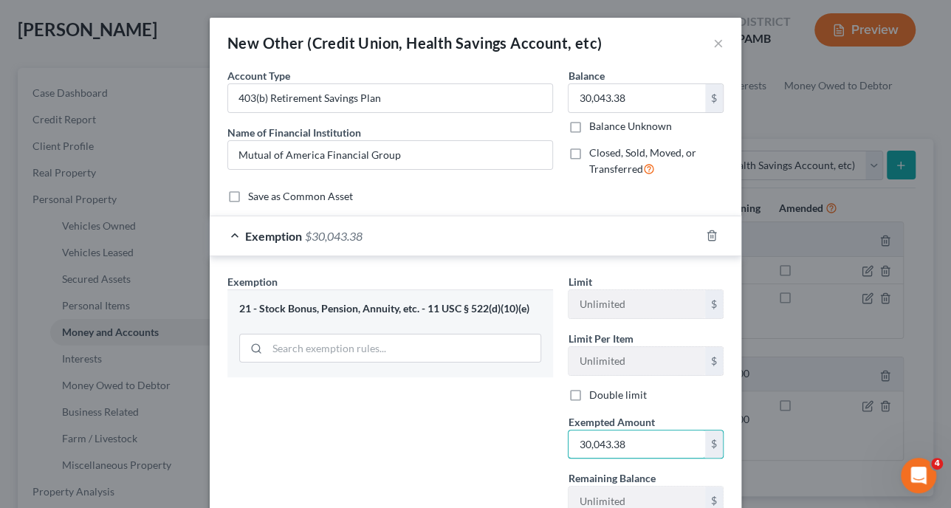
type input "30,043.38"
click at [504, 312] on div "21 - Stock Bonus, Pension, Annuity, etc. - 11 USC § 522(d)(10)(e)" at bounding box center [390, 309] width 302 height 14
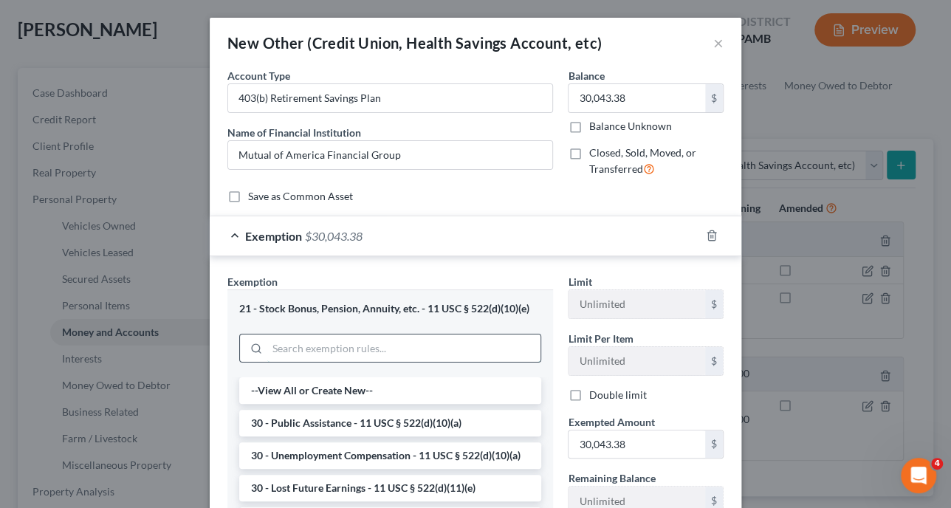
click at [481, 352] on input "search" at bounding box center [403, 349] width 273 height 28
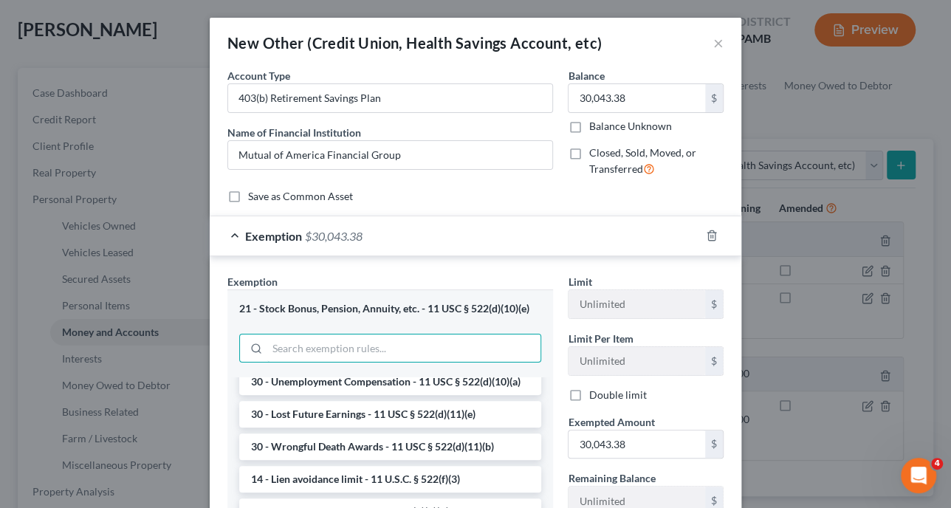
scroll to position [148, 0]
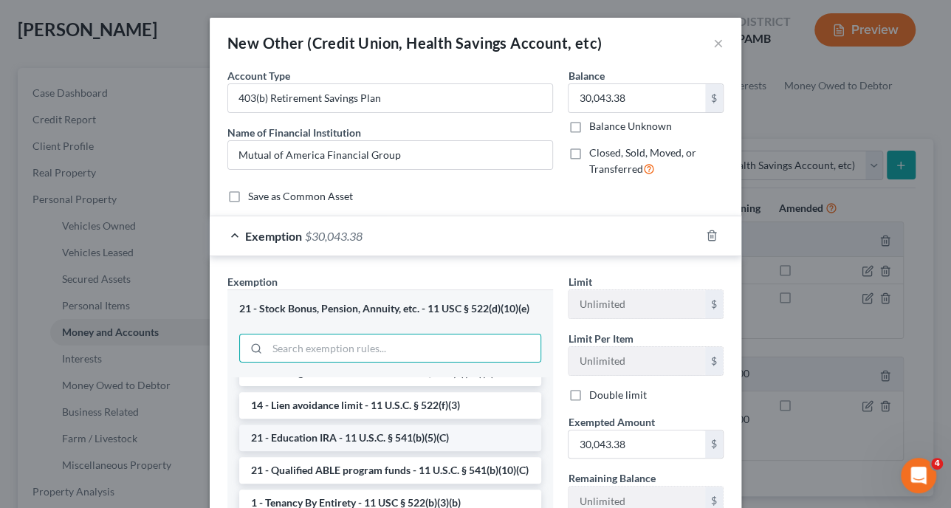
click at [428, 451] on li "21 - Education IRA - 11 U.S.C. § 541(b)(5)(C)" at bounding box center [390, 438] width 302 height 27
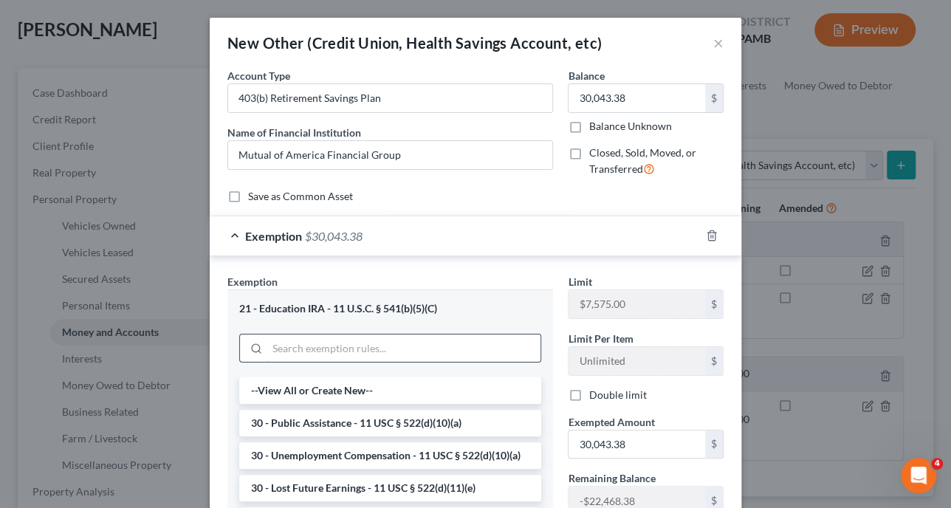
click at [453, 345] on input "search" at bounding box center [403, 349] width 273 height 28
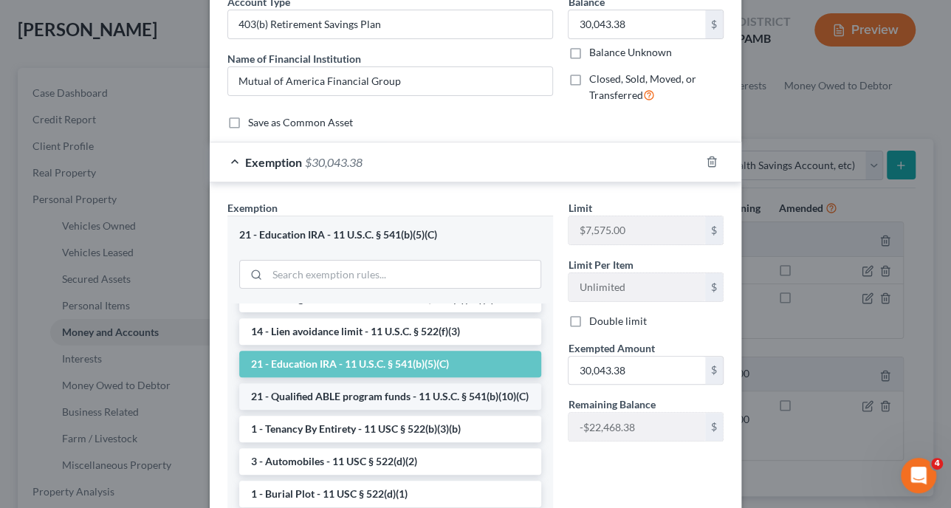
click at [449, 408] on li "21 - Qualified ABLE program funds - 11 U.S.C. § 541(b)(10)(C)" at bounding box center [390, 396] width 302 height 27
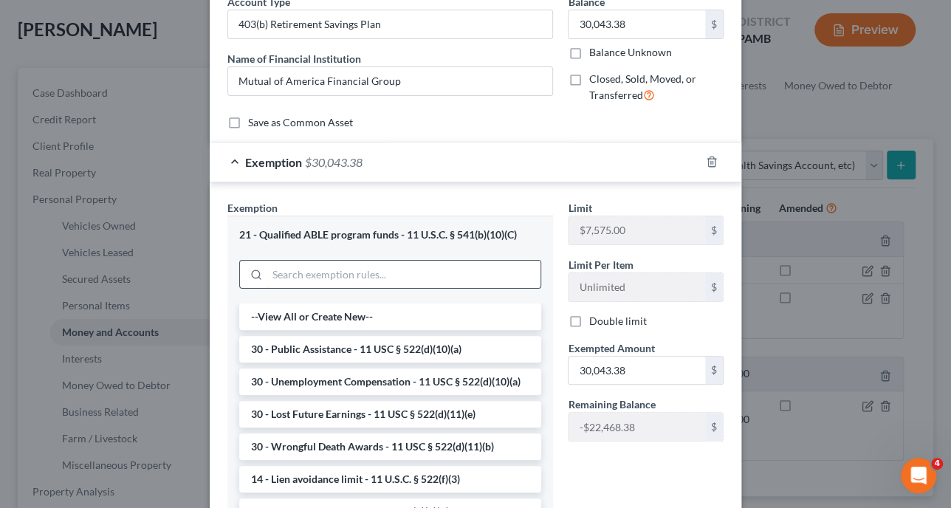
click at [468, 282] on input "search" at bounding box center [403, 275] width 273 height 28
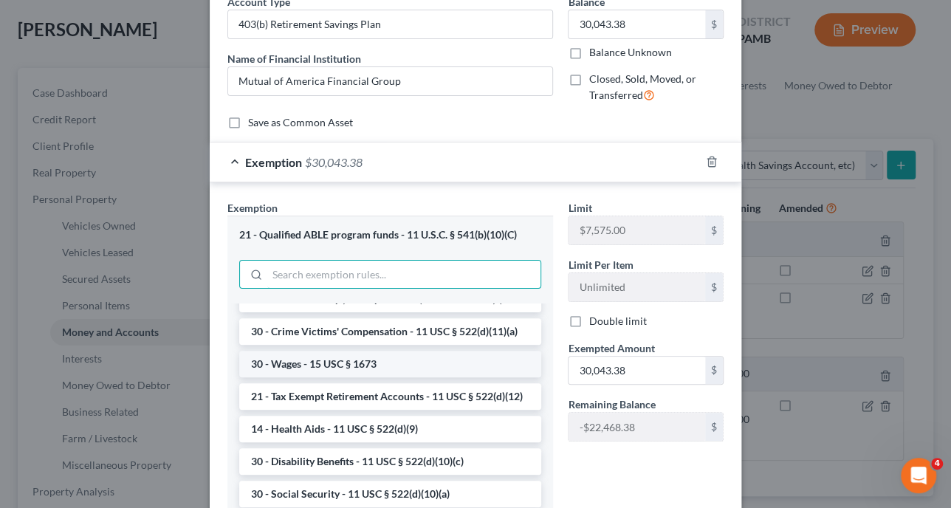
scroll to position [739, 0]
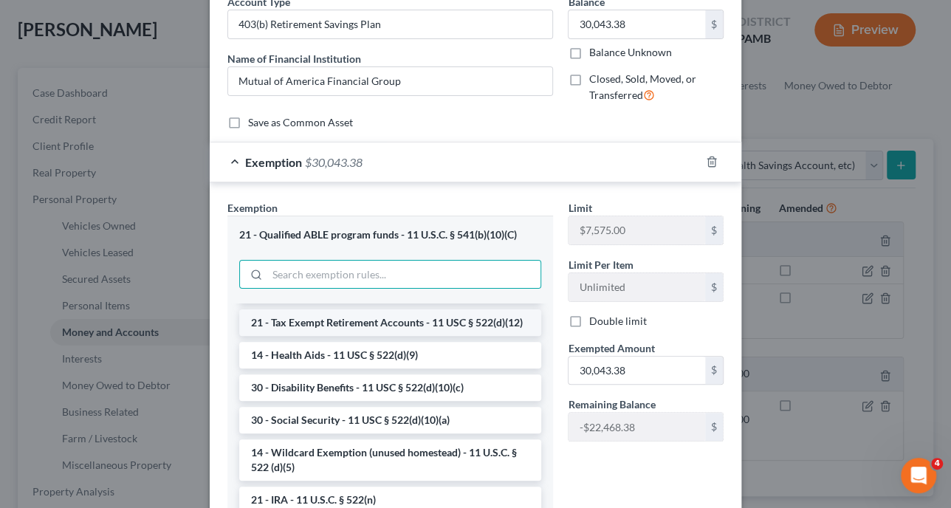
click at [422, 336] on li "21 - Tax Exempt Retirement Accounts - 11 USC § 522(d)(12)" at bounding box center [390, 322] width 302 height 27
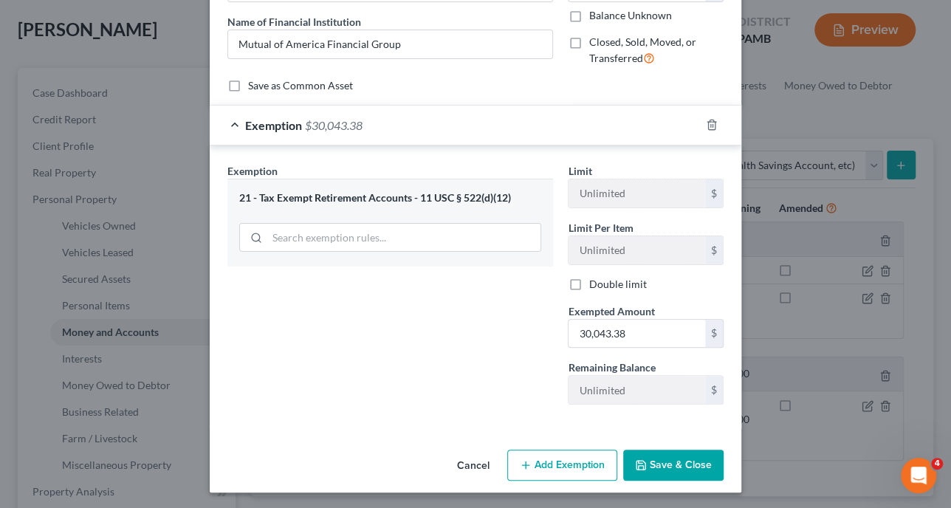
scroll to position [0, 0]
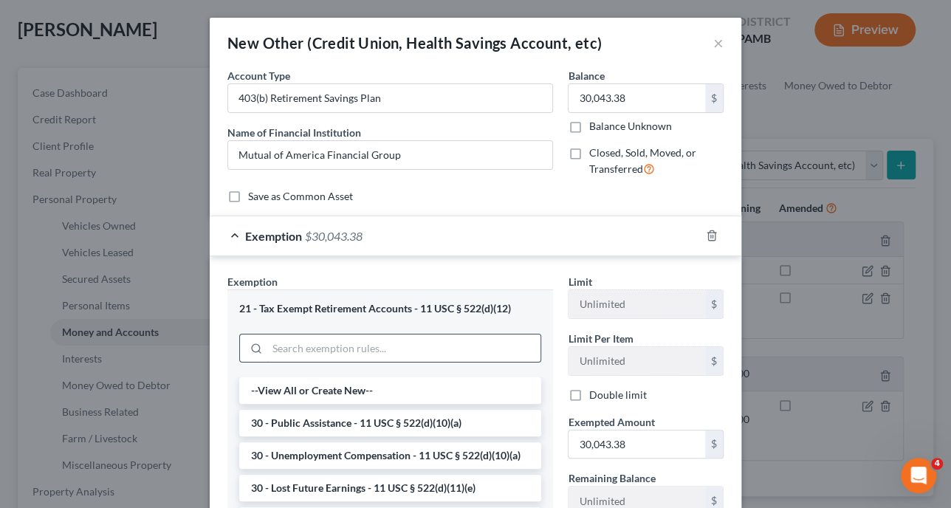
click at [439, 346] on input "search" at bounding box center [403, 349] width 273 height 28
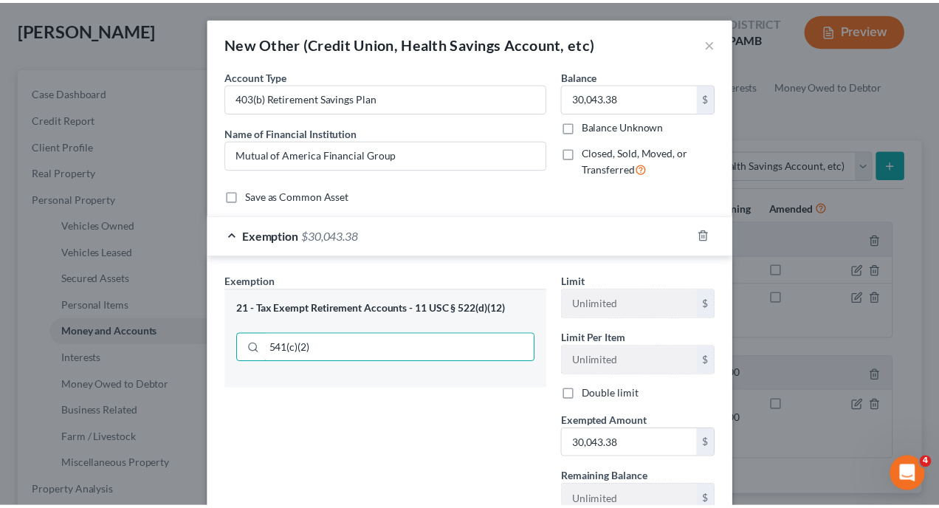
scroll to position [111, 0]
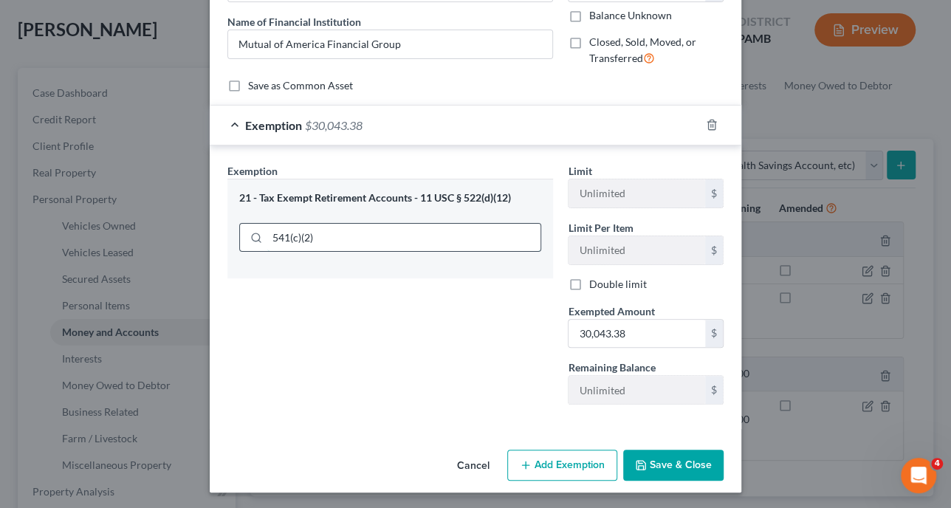
click at [267, 231] on input "541(c)(2)" at bounding box center [403, 238] width 273 height 28
click at [411, 236] on input "11 U.S.C. Section 541(c)(2)" at bounding box center [403, 238] width 273 height 28
type input "11 U.S.C. Section 541(c)(2) ERISIA qualified plan"
click at [658, 465] on button "Save & Close" at bounding box center [673, 465] width 100 height 31
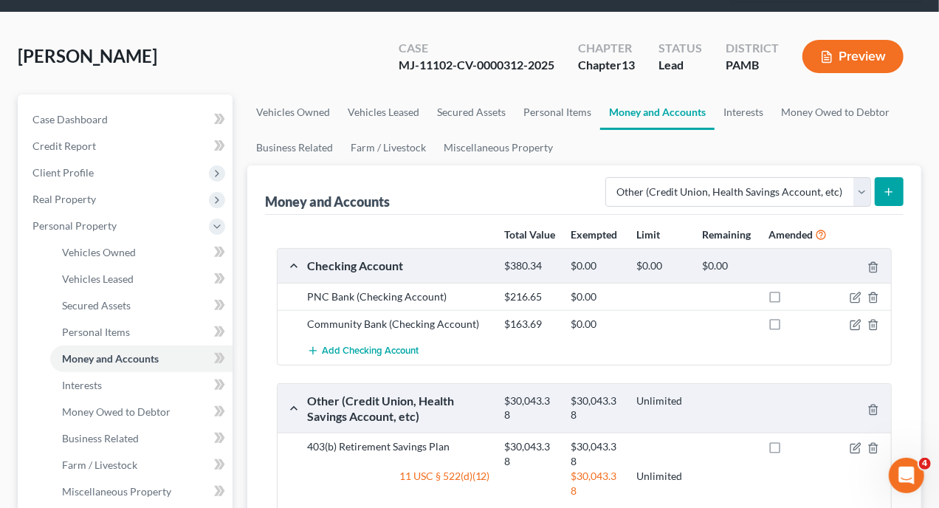
scroll to position [148, 0]
